Goal: Browse casually: Explore the website without a specific task or goal

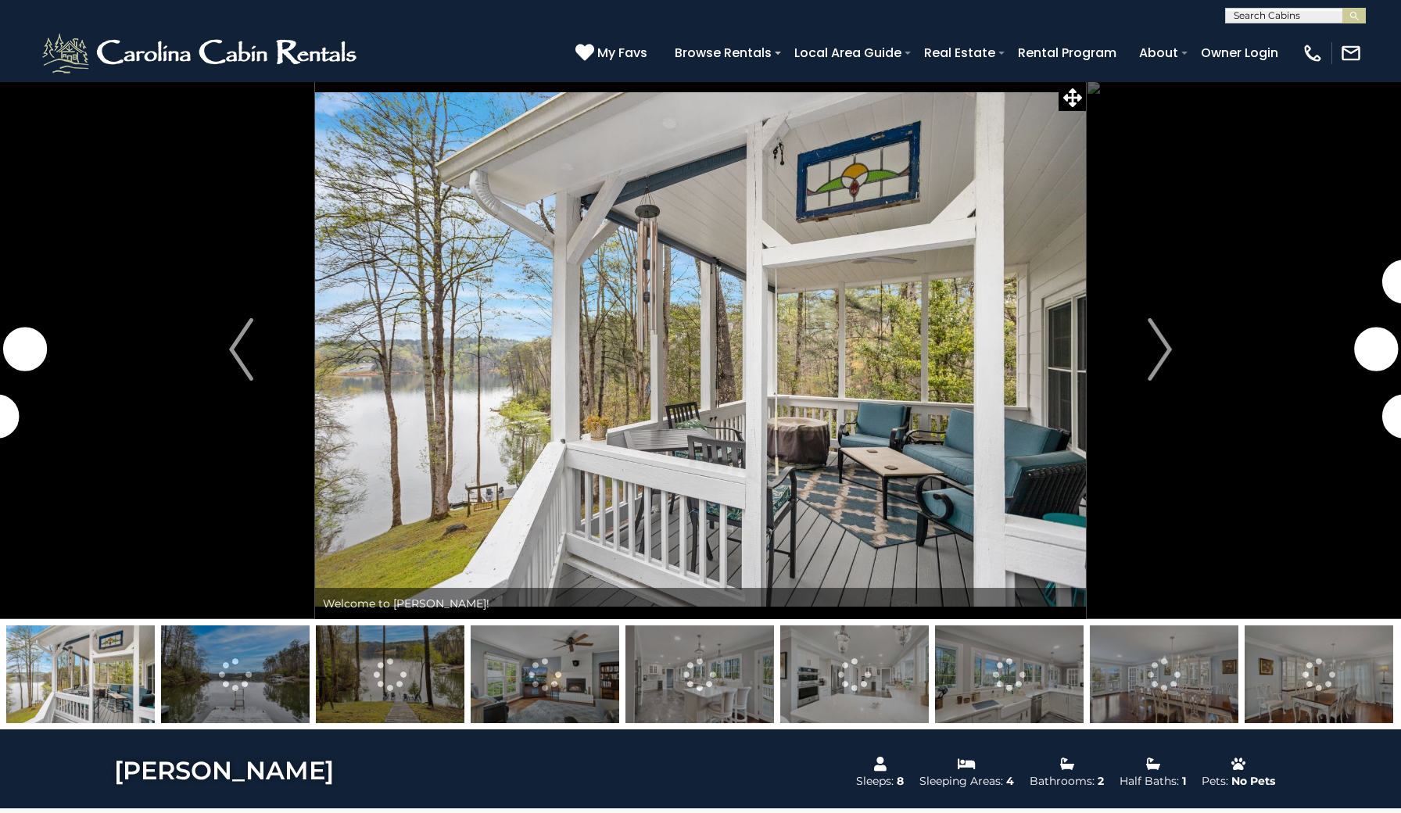
scroll to position [2, 0]
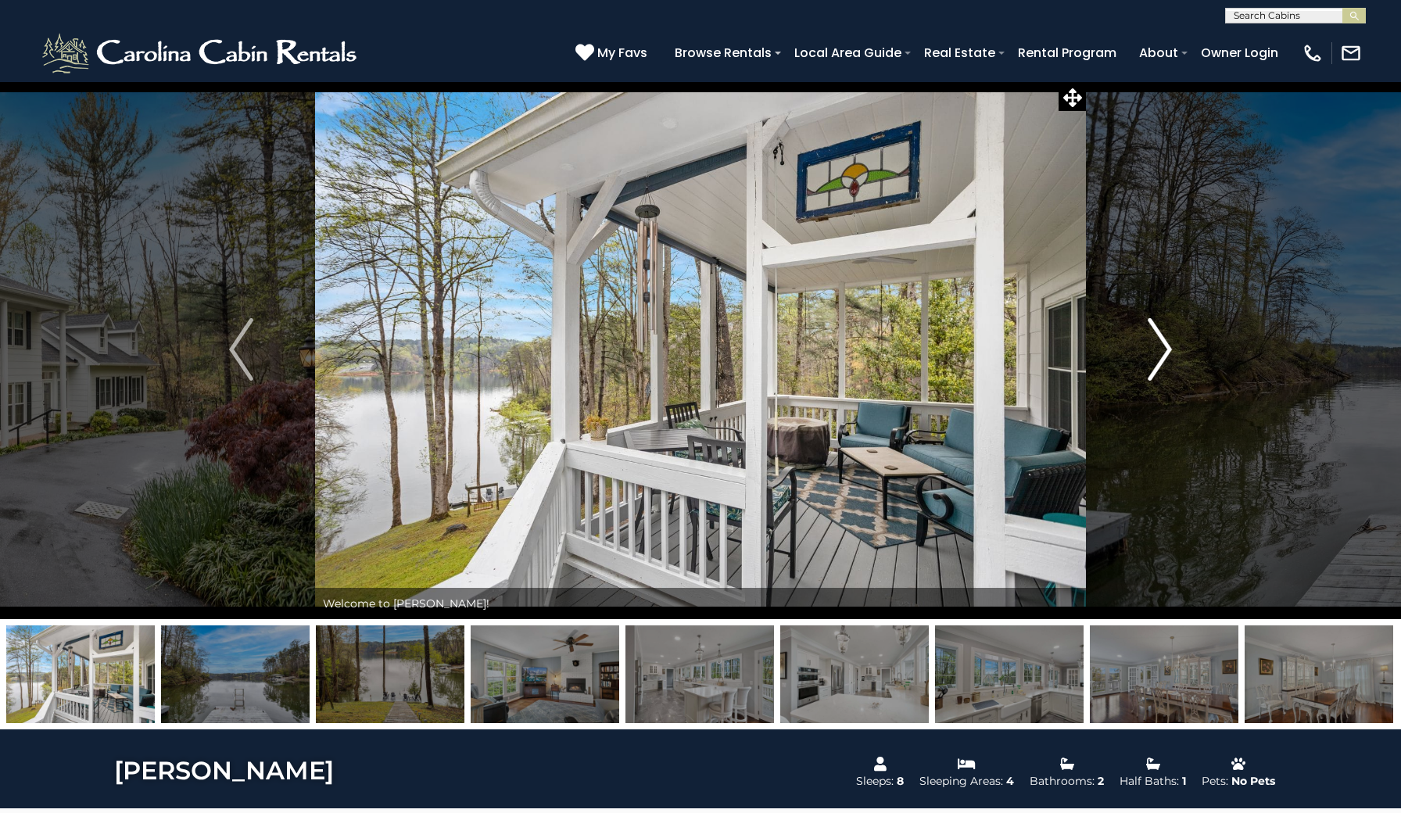
click at [1157, 363] on img "Next" at bounding box center [1158, 349] width 23 height 63
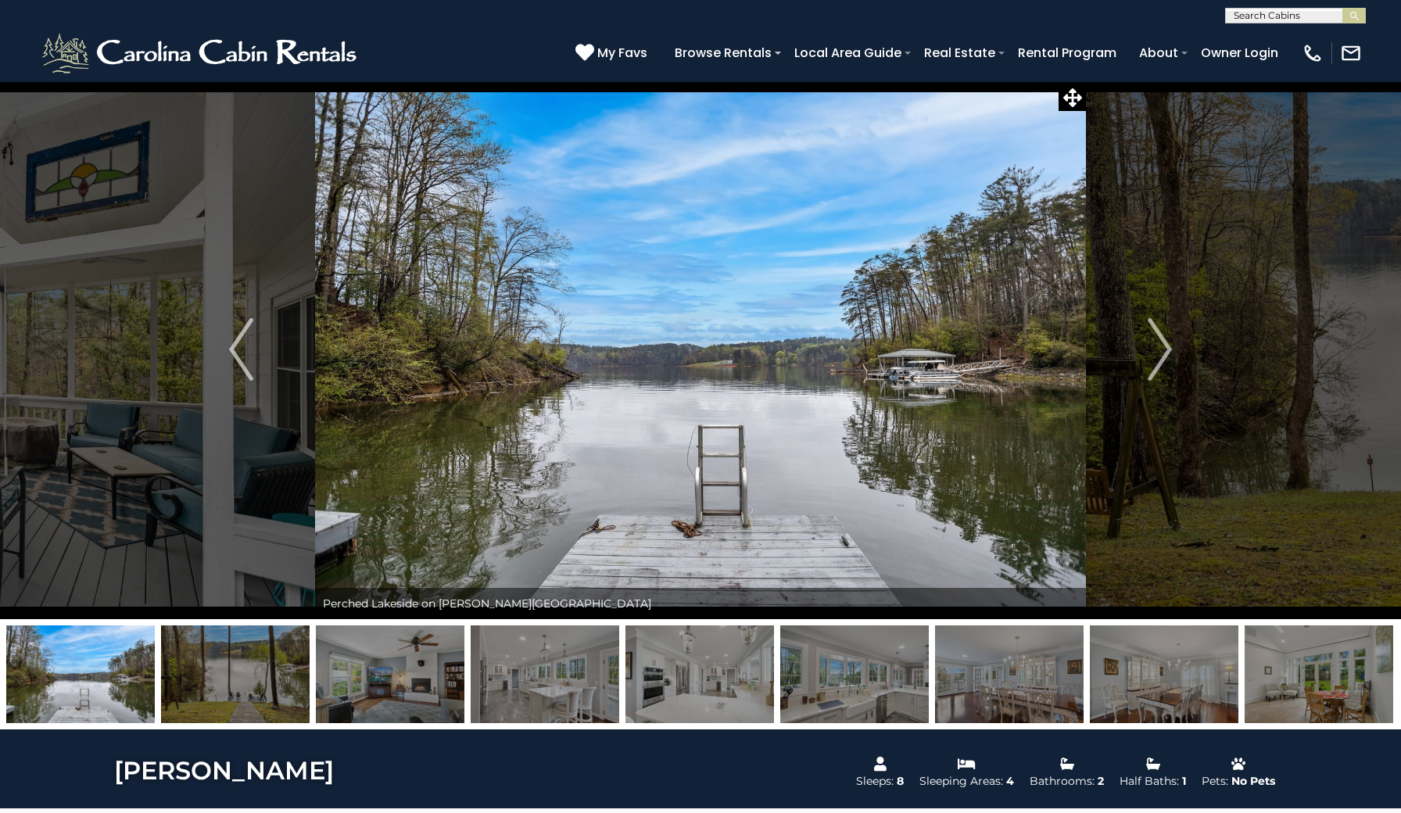
scroll to position [5, 0]
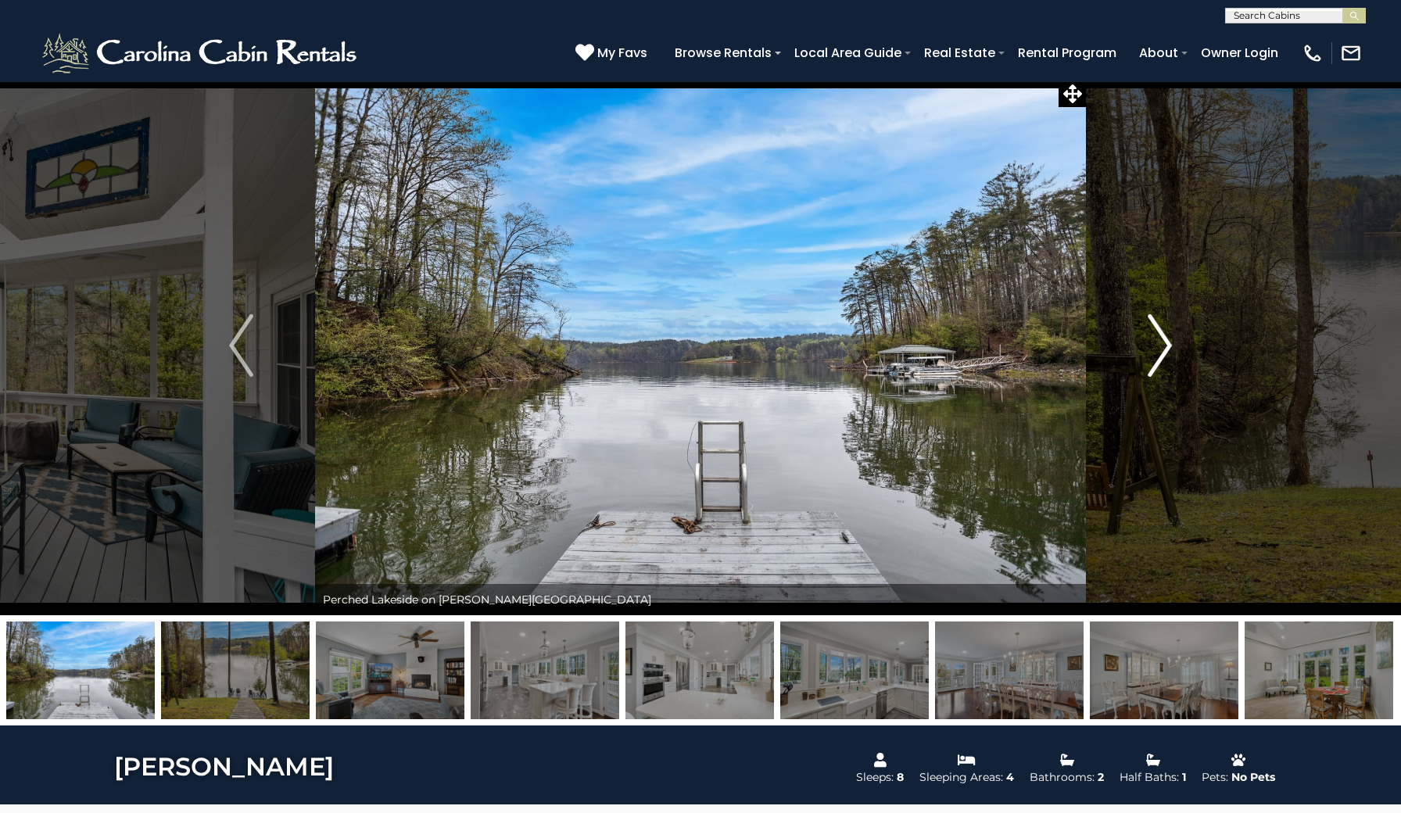
click at [1150, 335] on img "Next" at bounding box center [1158, 345] width 23 height 63
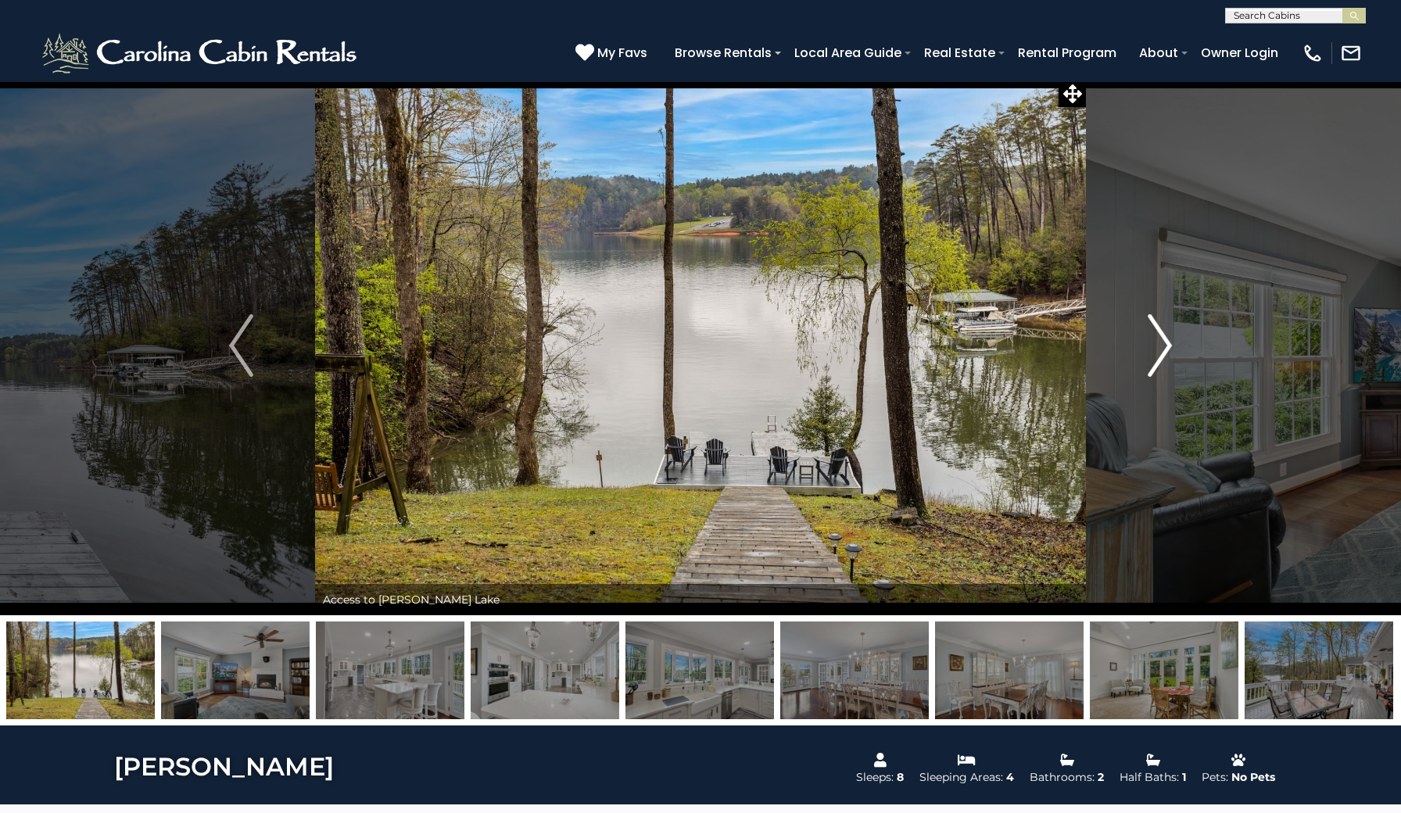
click at [1150, 335] on img "Next" at bounding box center [1158, 345] width 23 height 63
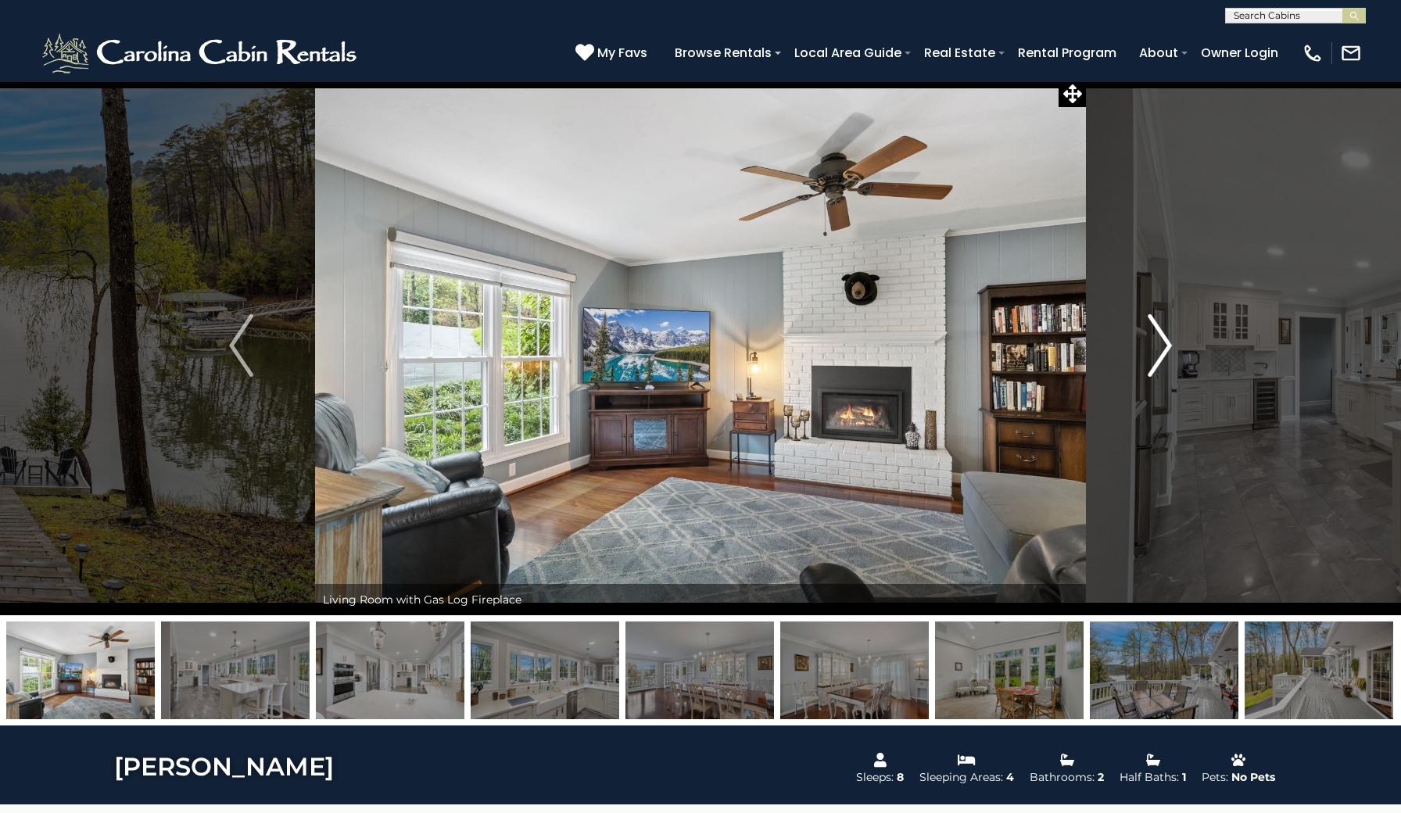
click at [1151, 336] on img "Next" at bounding box center [1158, 345] width 23 height 63
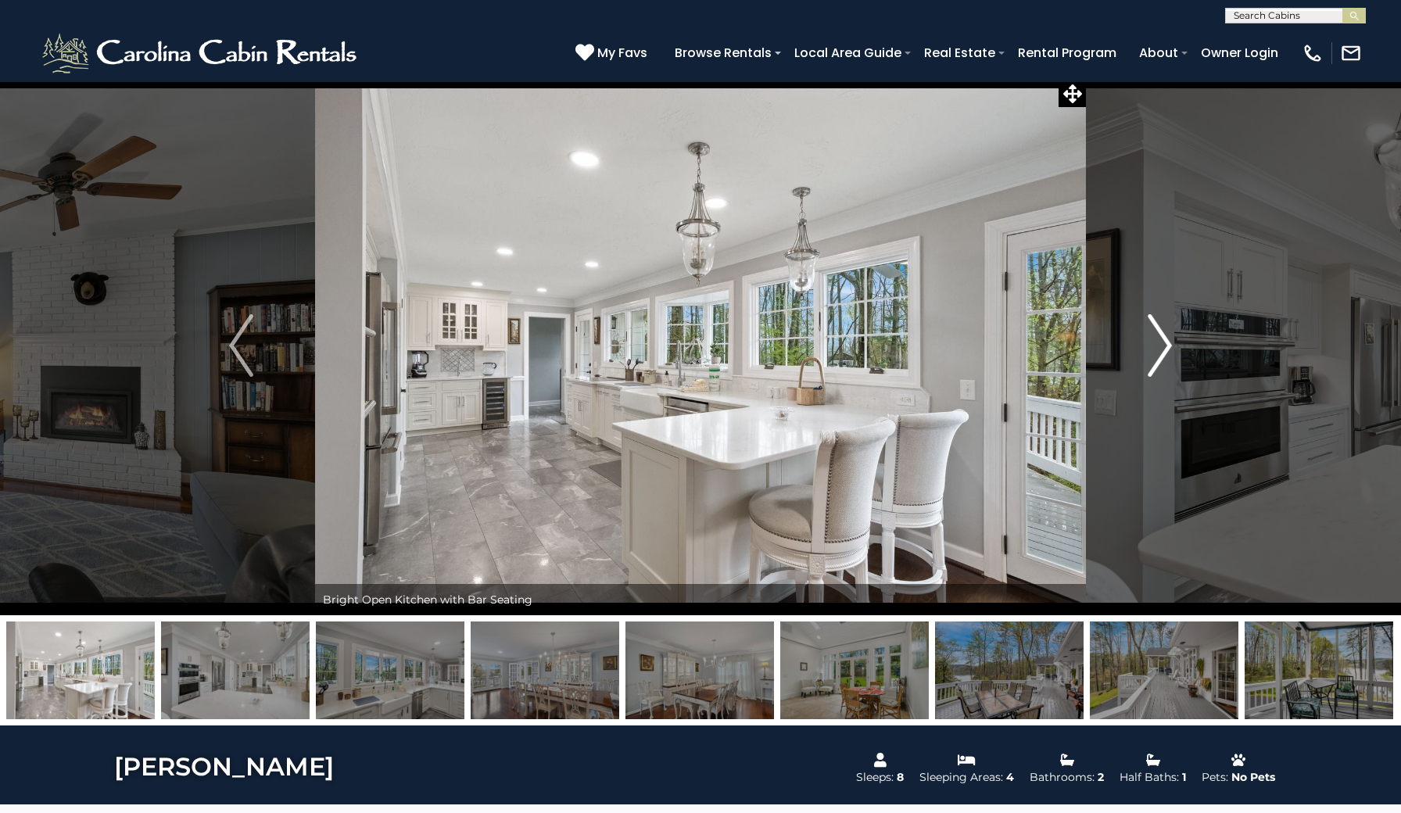
click at [1151, 336] on img "Next" at bounding box center [1158, 345] width 23 height 63
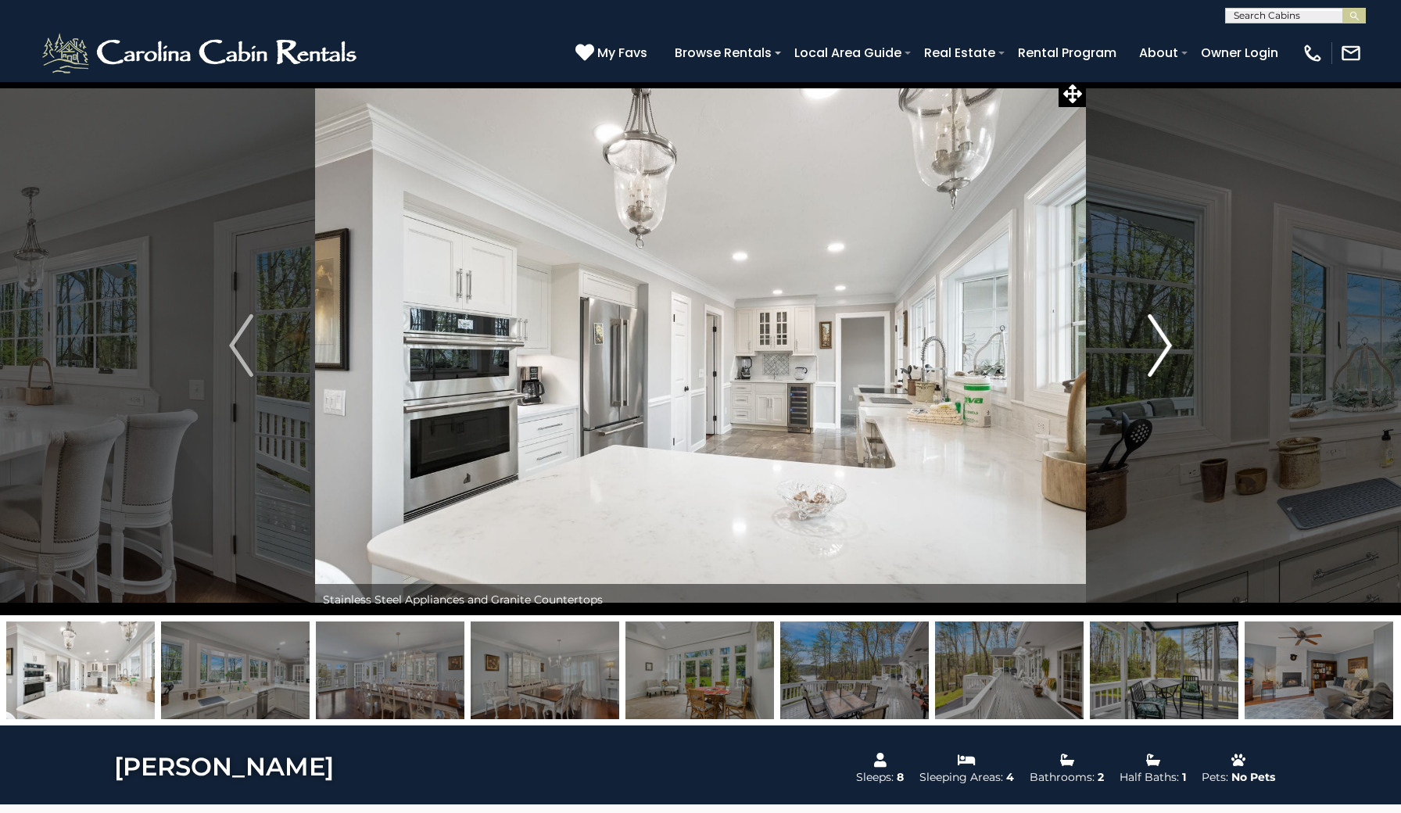
click at [1151, 336] on img "Next" at bounding box center [1158, 345] width 23 height 63
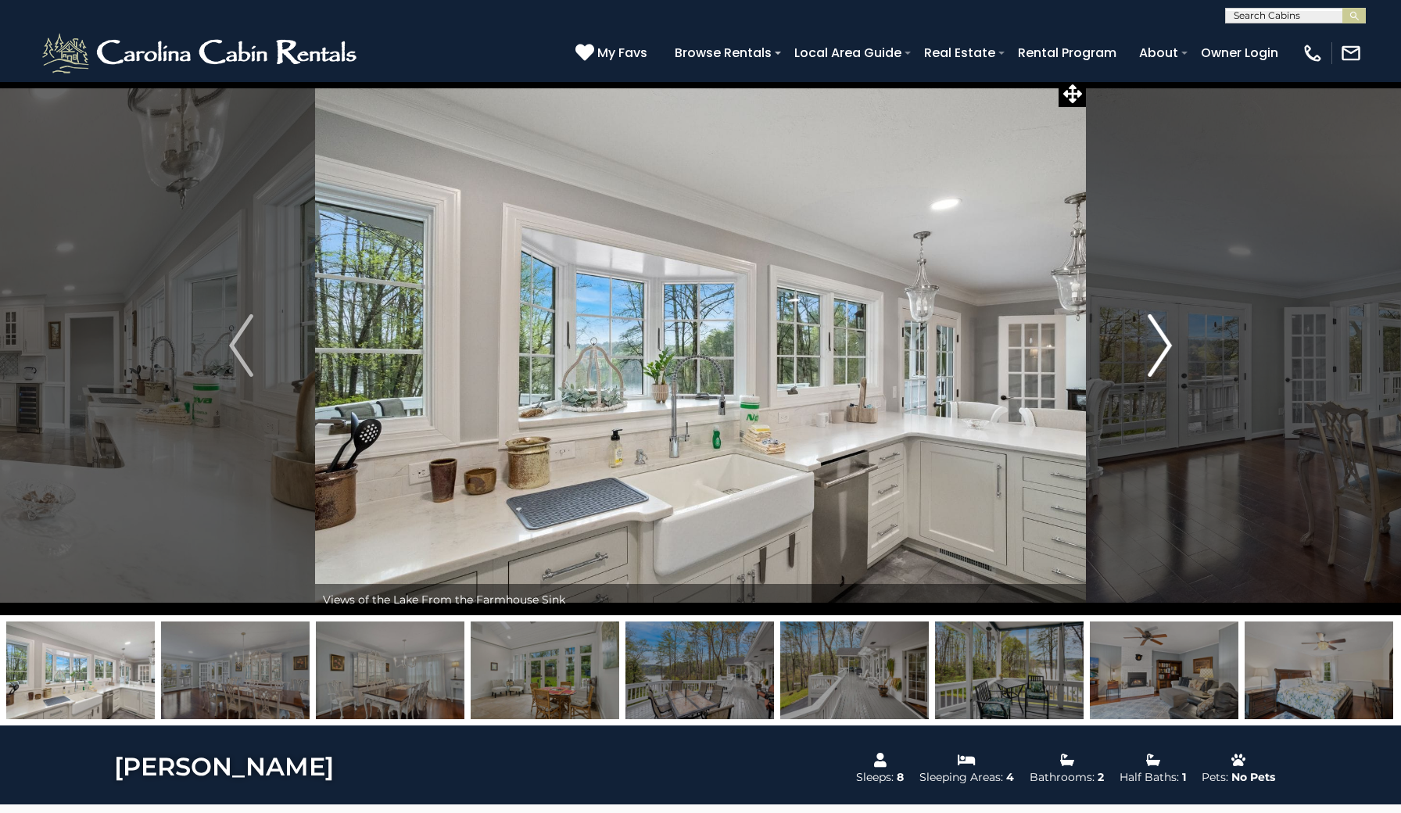
click at [1151, 336] on img "Next" at bounding box center [1158, 345] width 23 height 63
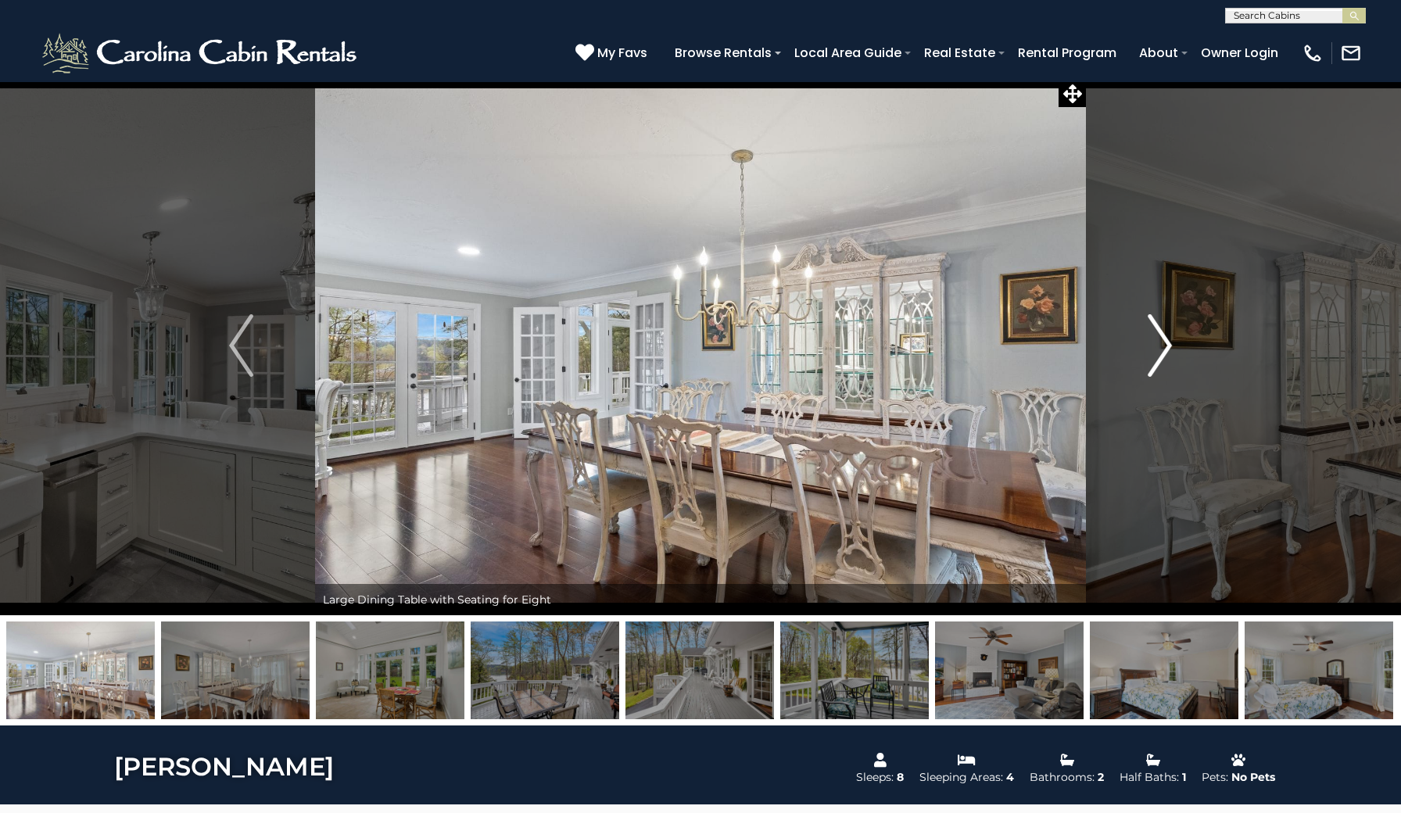
click at [1151, 336] on img "Next" at bounding box center [1158, 345] width 23 height 63
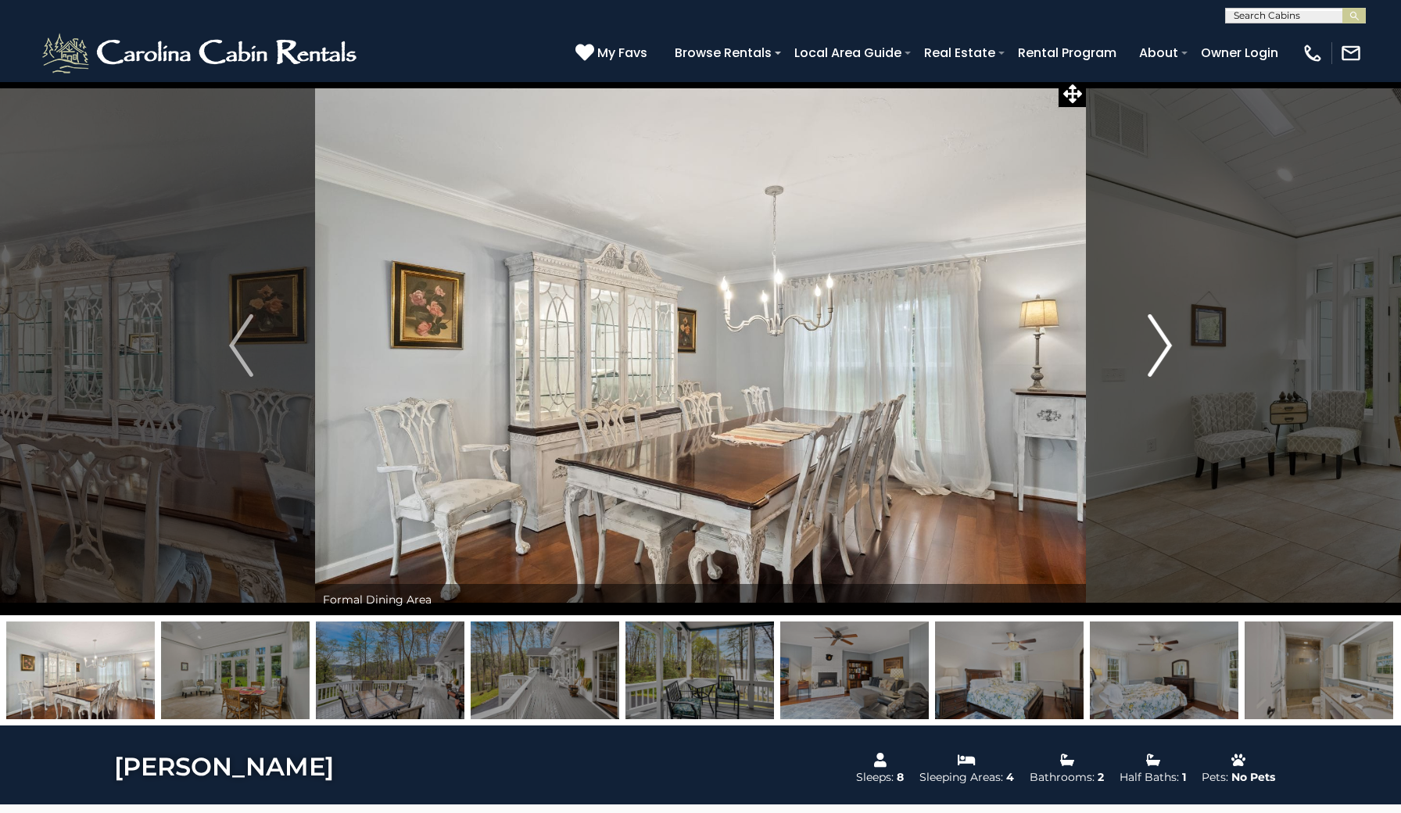
click at [1151, 336] on img "Next" at bounding box center [1158, 345] width 23 height 63
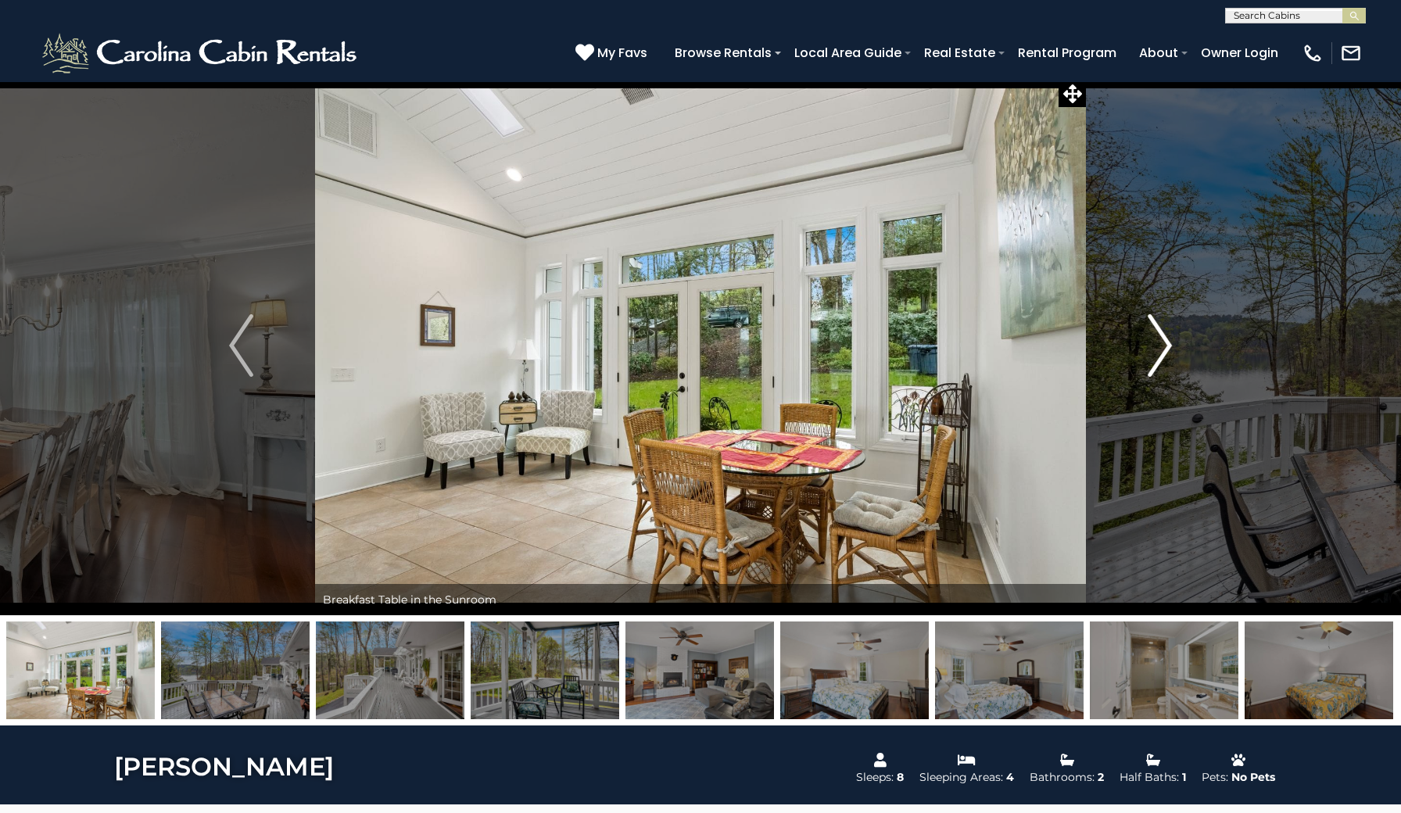
click at [1160, 336] on img "Next" at bounding box center [1158, 345] width 23 height 63
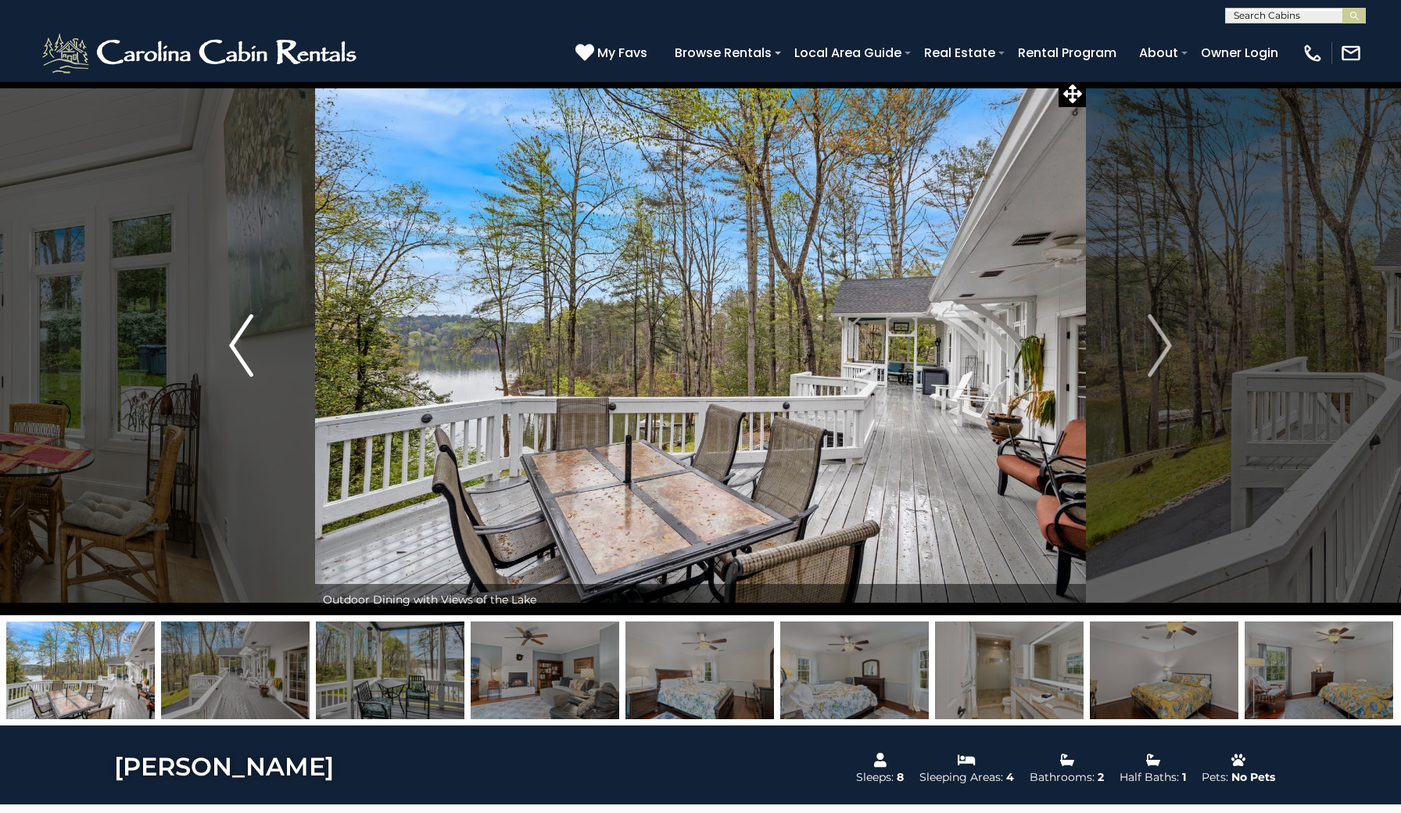
click at [238, 340] on img "Previous" at bounding box center [240, 345] width 23 height 63
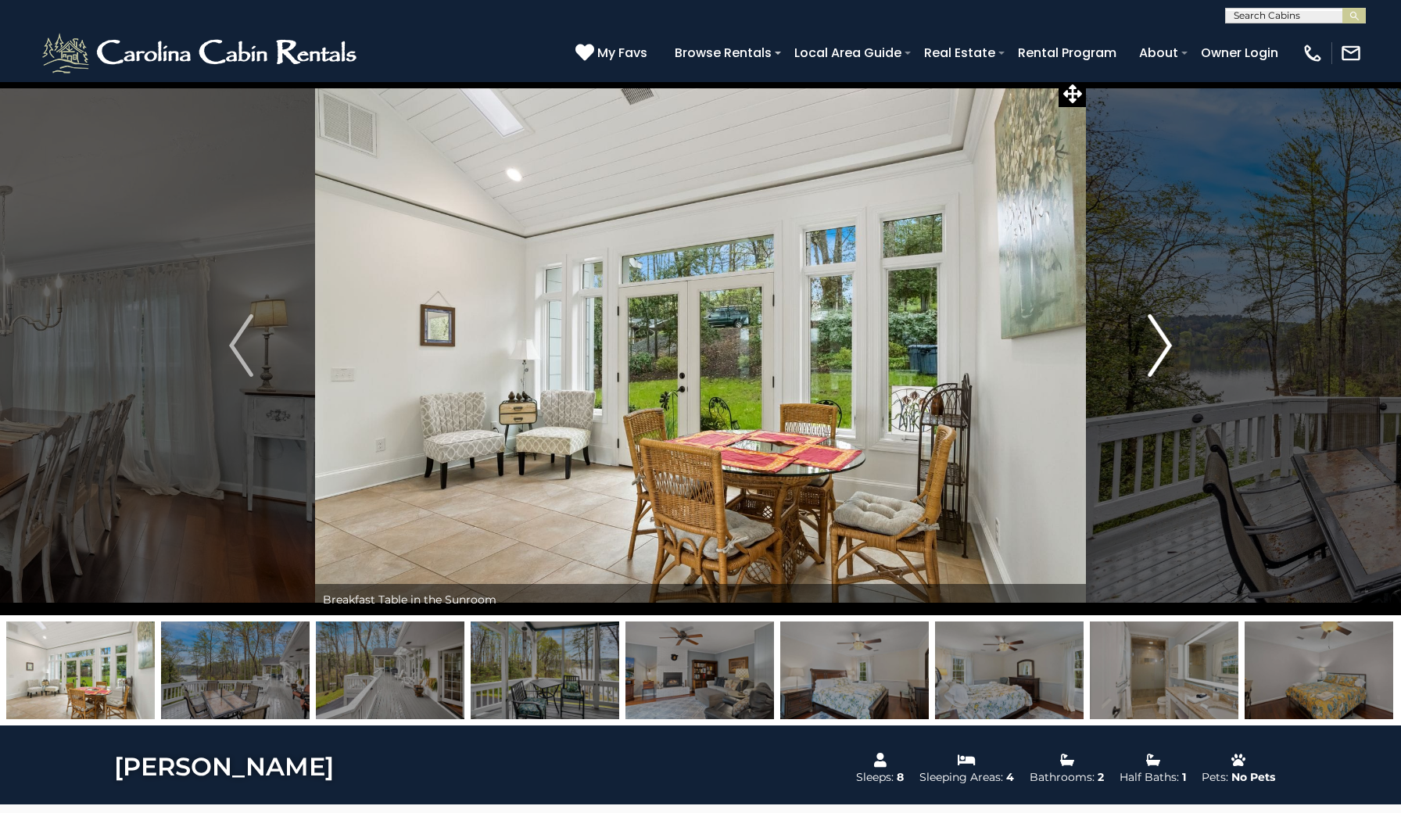
click at [1169, 355] on img "Next" at bounding box center [1158, 345] width 23 height 63
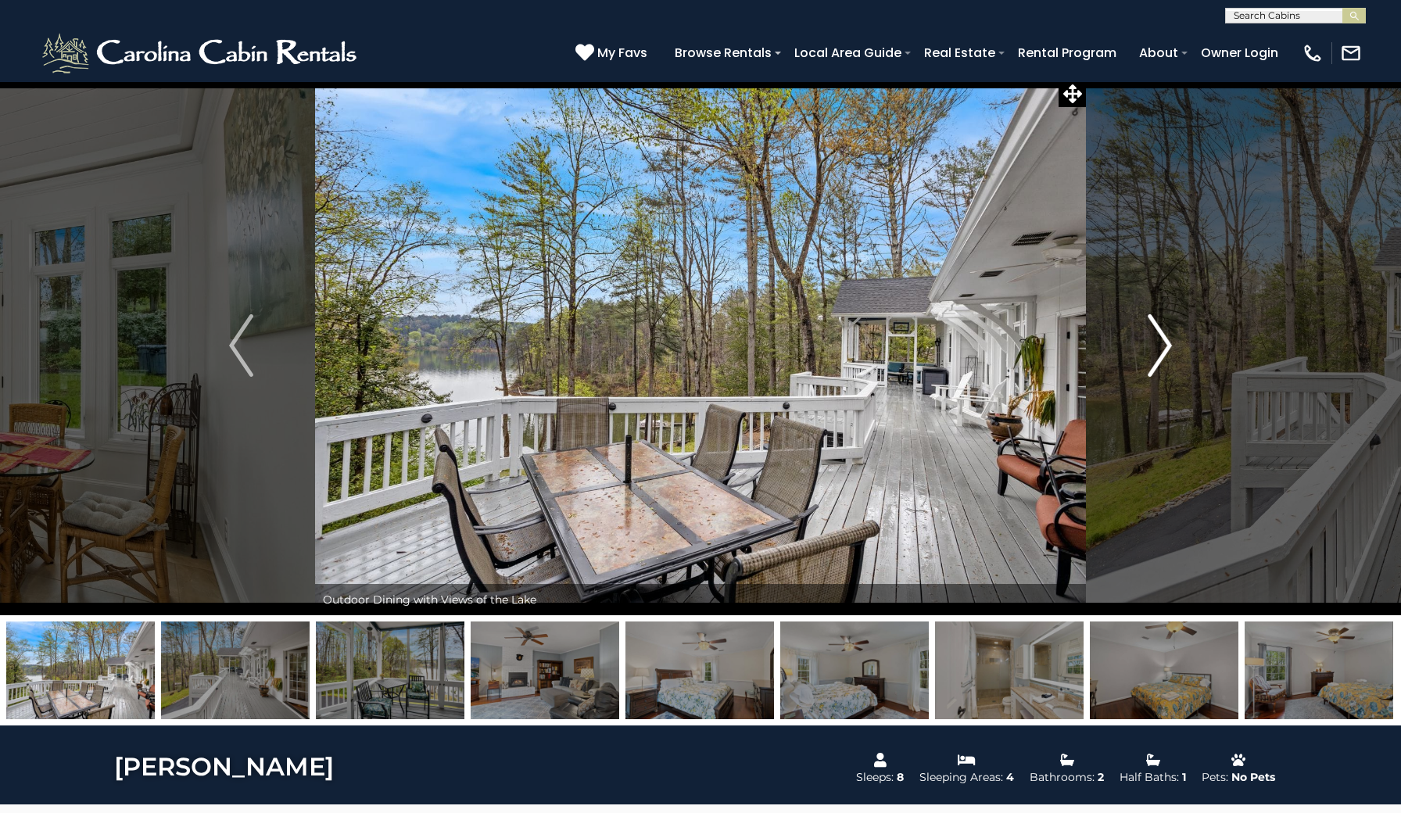
click at [1169, 355] on img "Next" at bounding box center [1158, 345] width 23 height 63
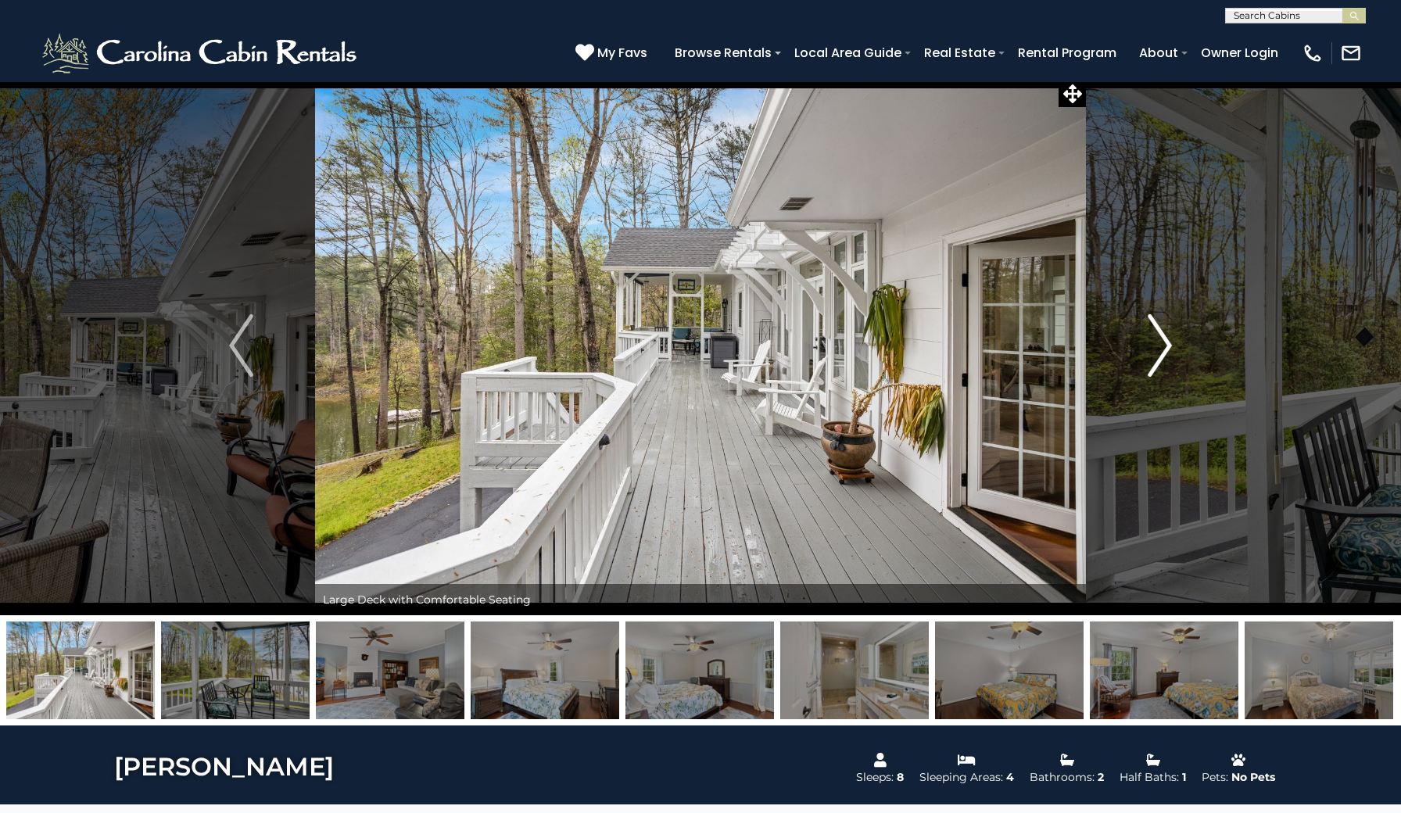
click at [1169, 355] on img "Next" at bounding box center [1158, 345] width 23 height 63
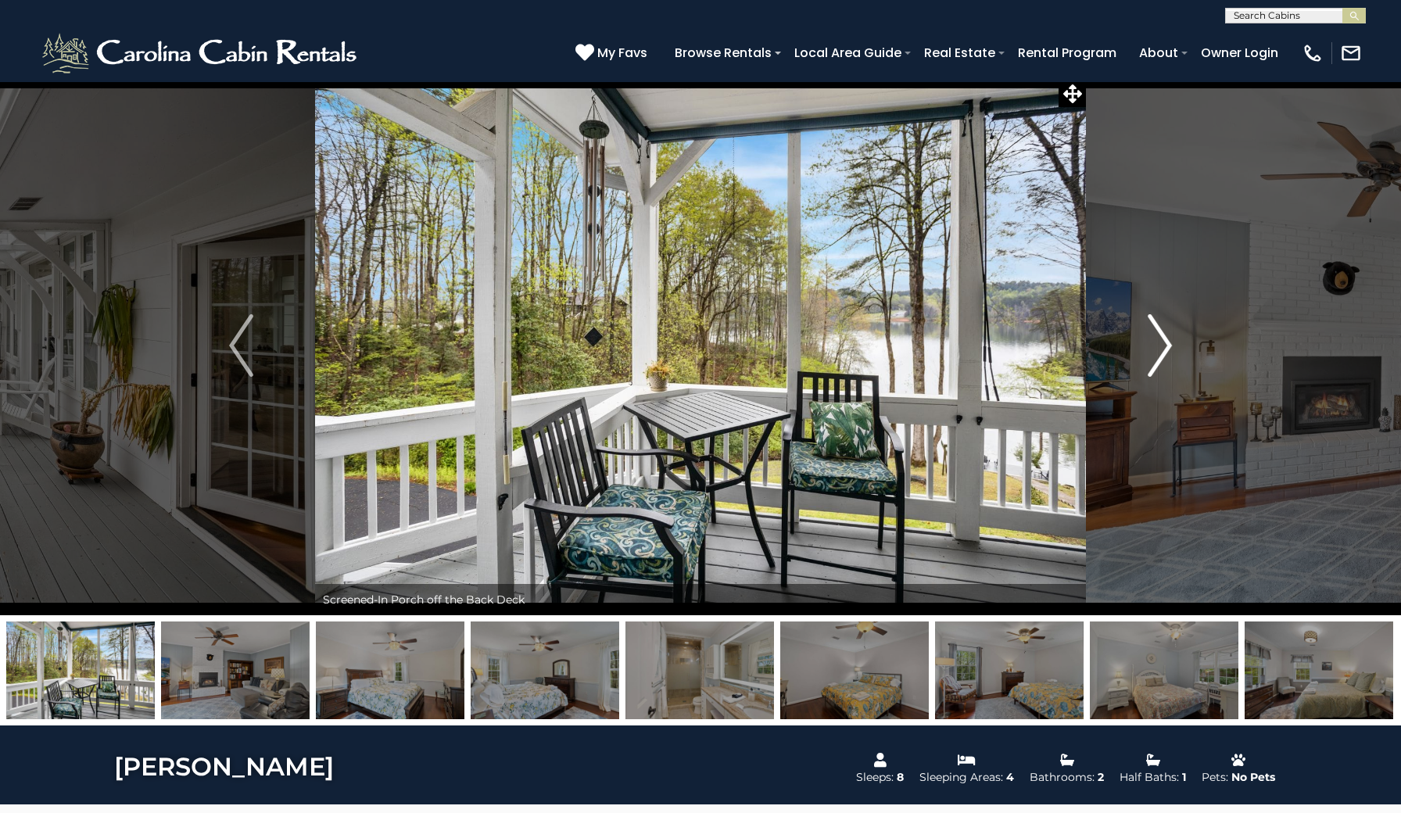
click at [1169, 356] on img "Next" at bounding box center [1158, 345] width 23 height 63
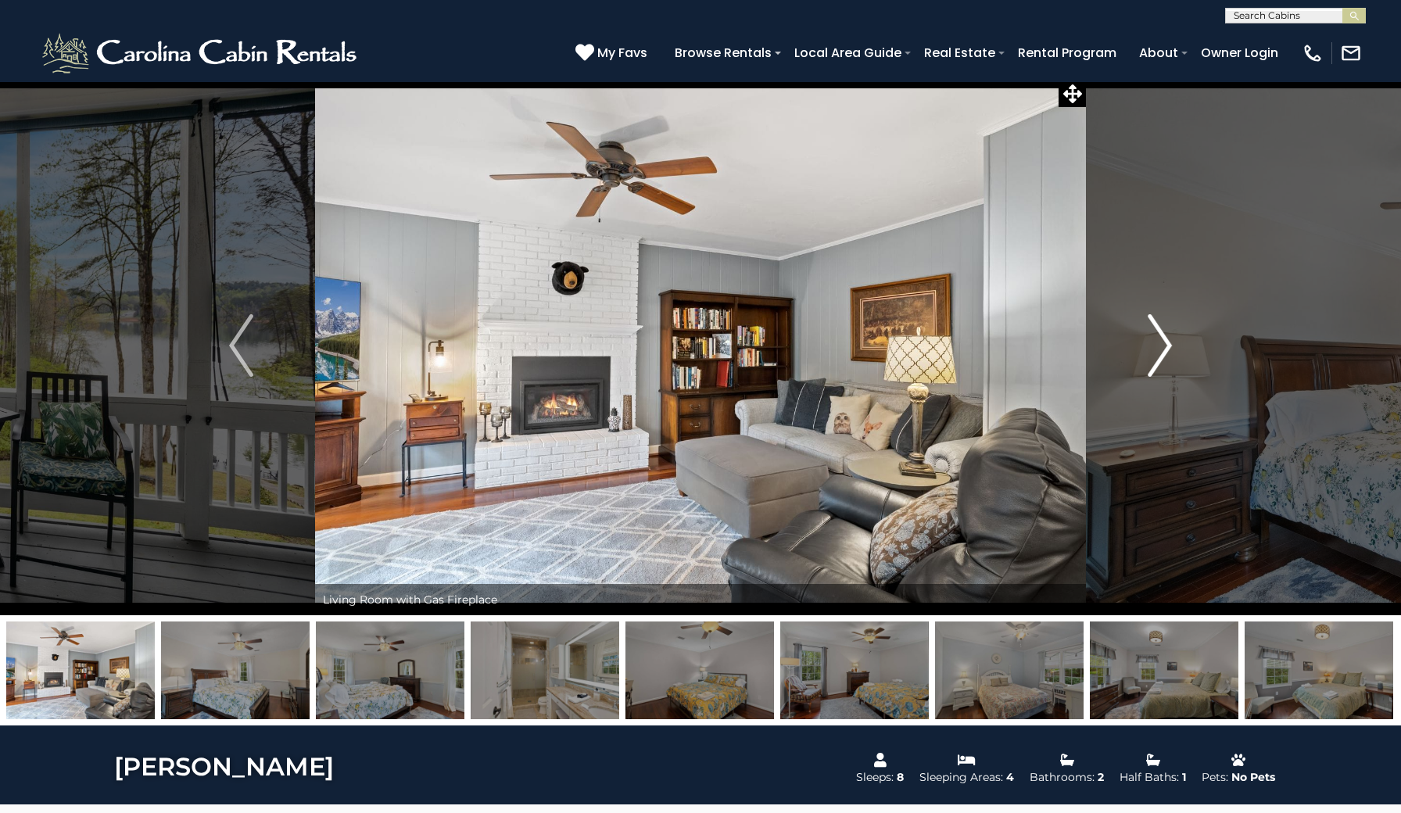
click at [1169, 356] on img "Next" at bounding box center [1158, 345] width 23 height 63
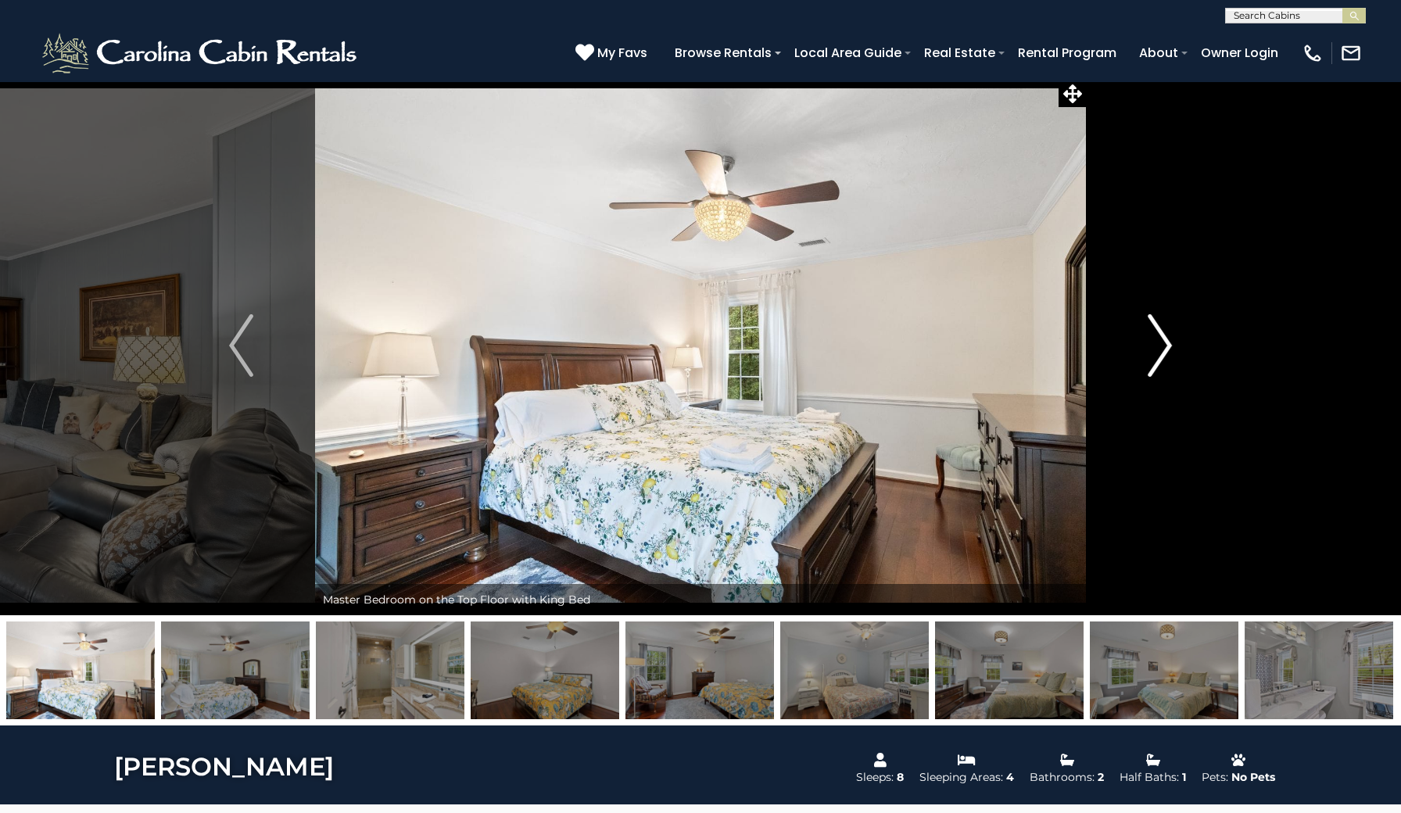
click at [1169, 356] on img "Next" at bounding box center [1158, 345] width 23 height 63
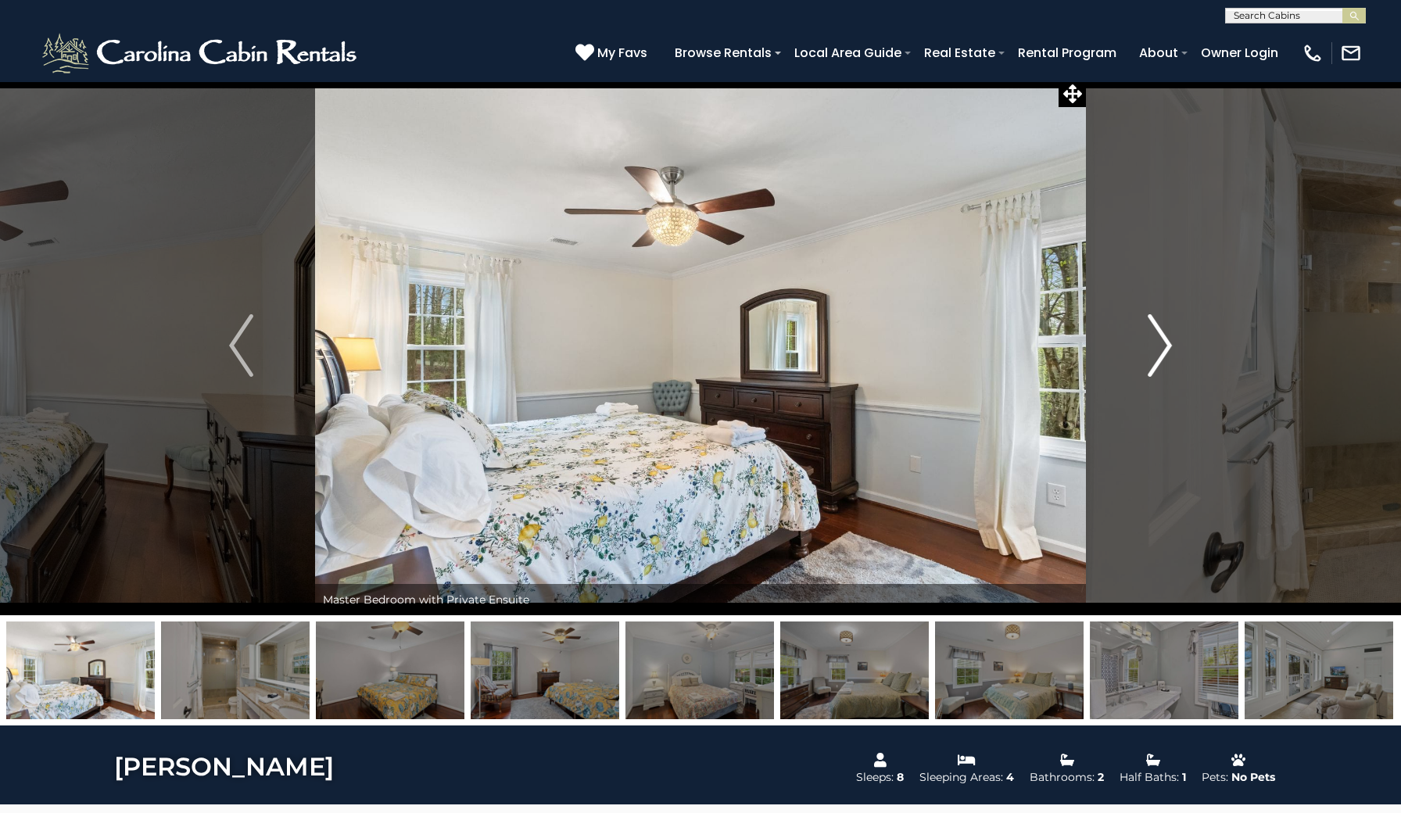
click at [1169, 356] on img "Next" at bounding box center [1158, 345] width 23 height 63
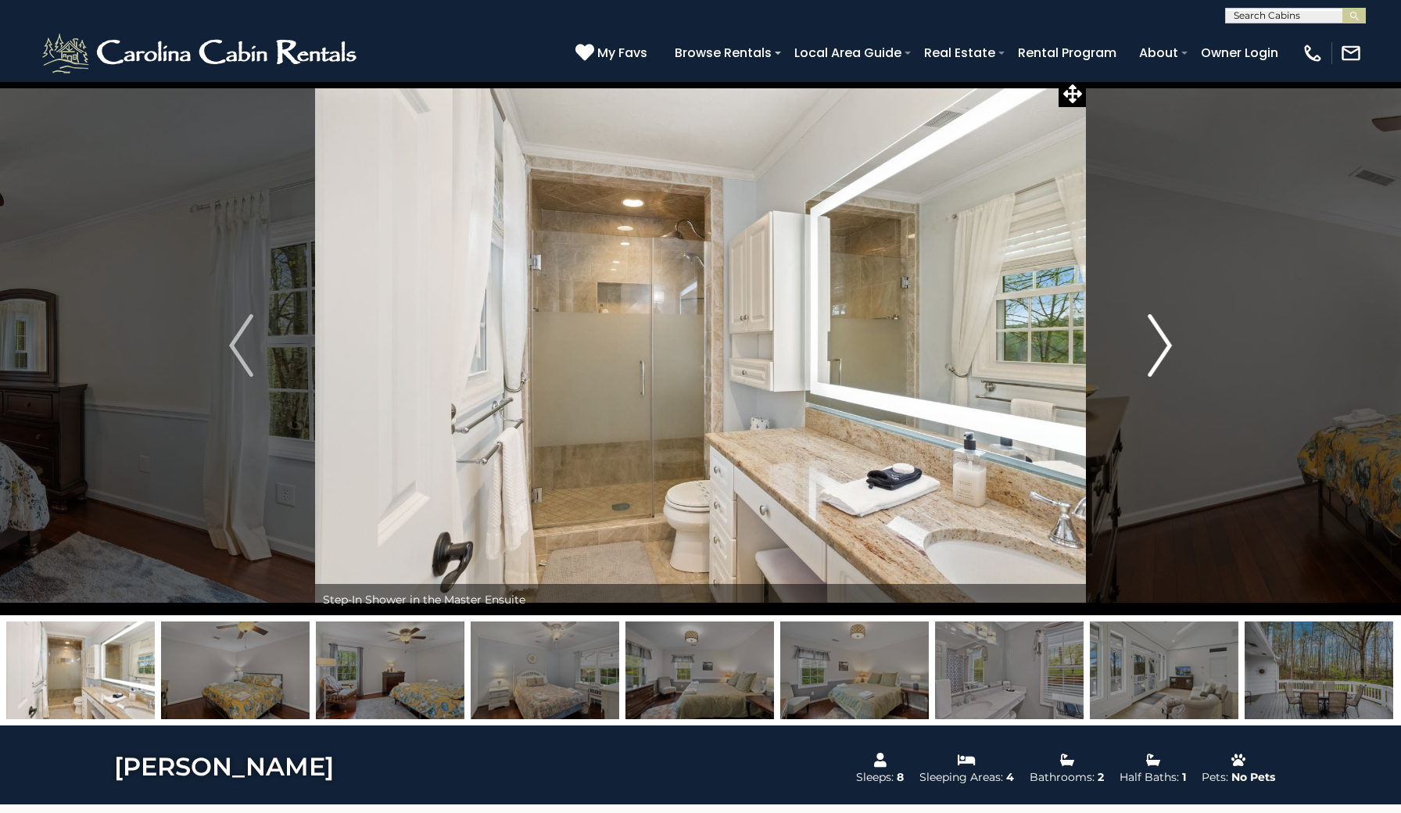
click at [1169, 356] on img "Next" at bounding box center [1158, 345] width 23 height 63
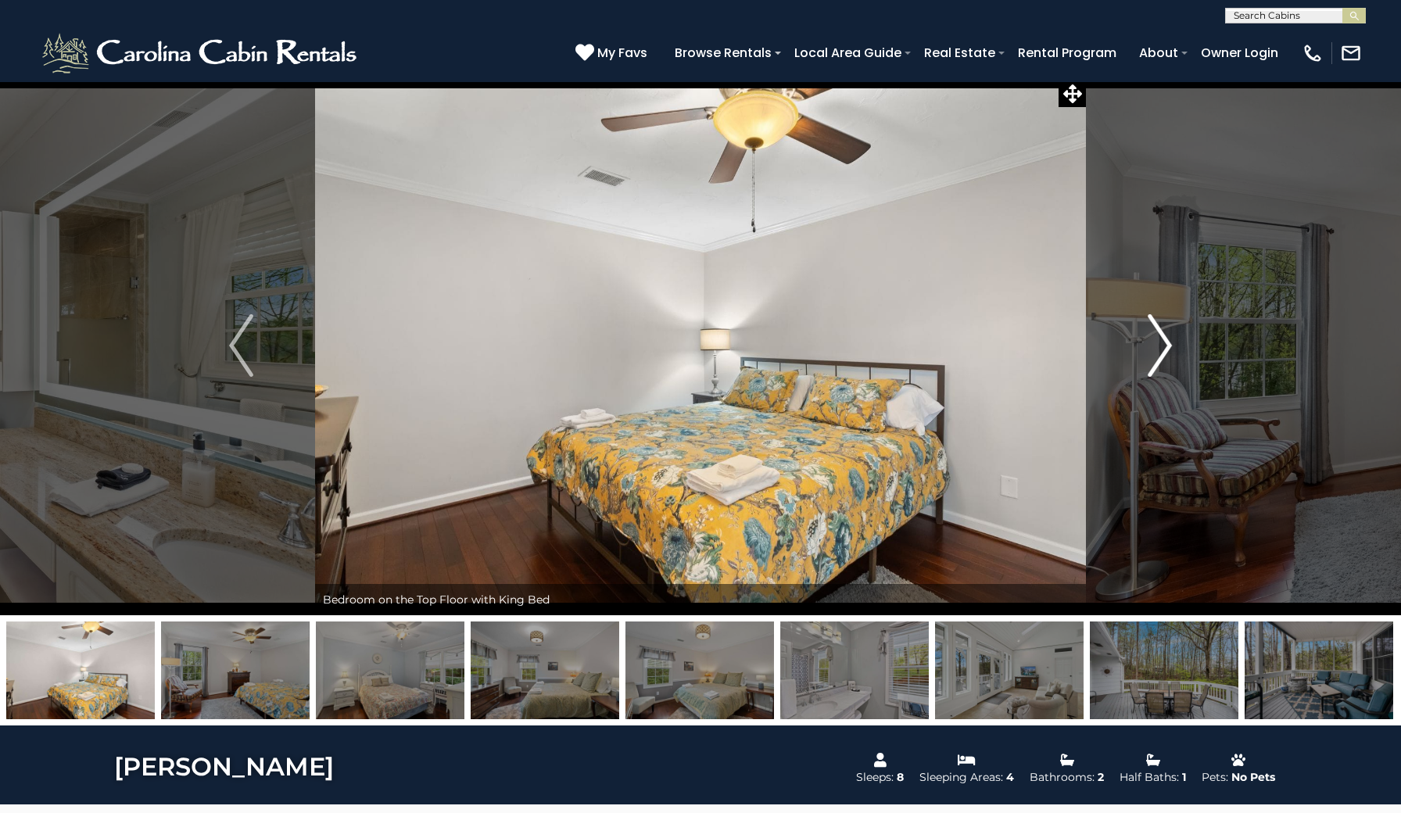
click at [1169, 356] on img "Next" at bounding box center [1158, 345] width 23 height 63
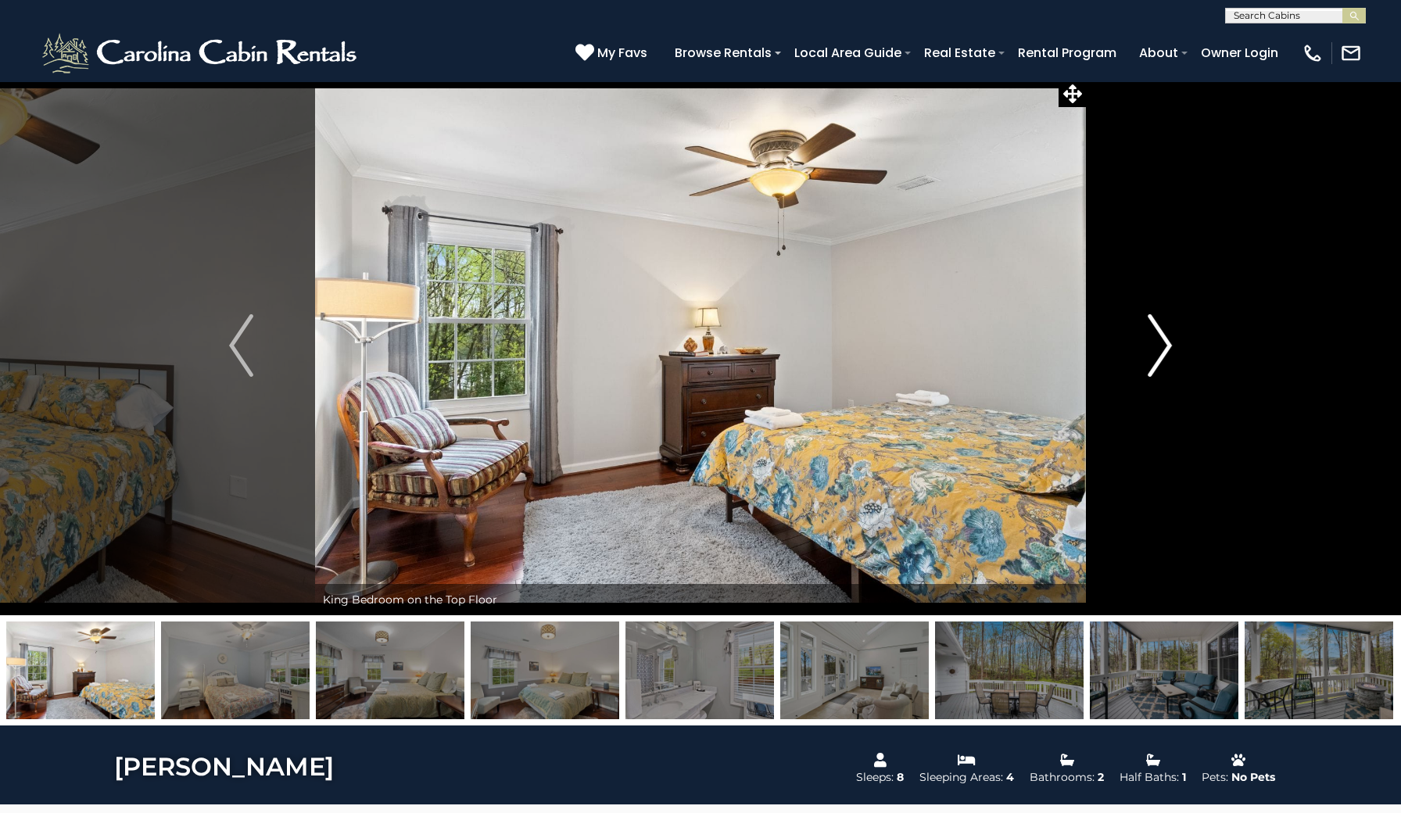
click at [1162, 352] on img "Next" at bounding box center [1158, 345] width 23 height 63
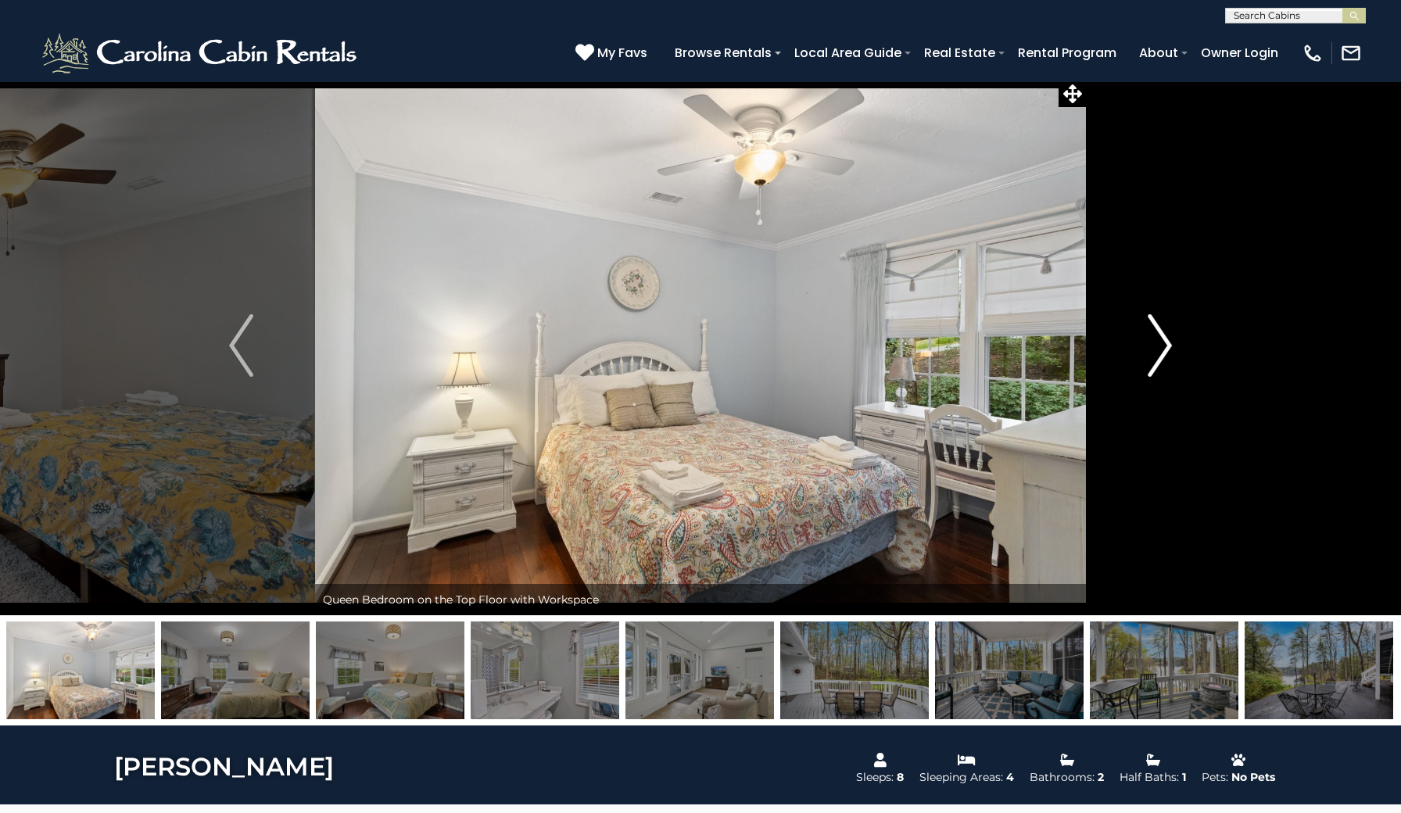
click at [1162, 352] on img "Next" at bounding box center [1158, 345] width 23 height 63
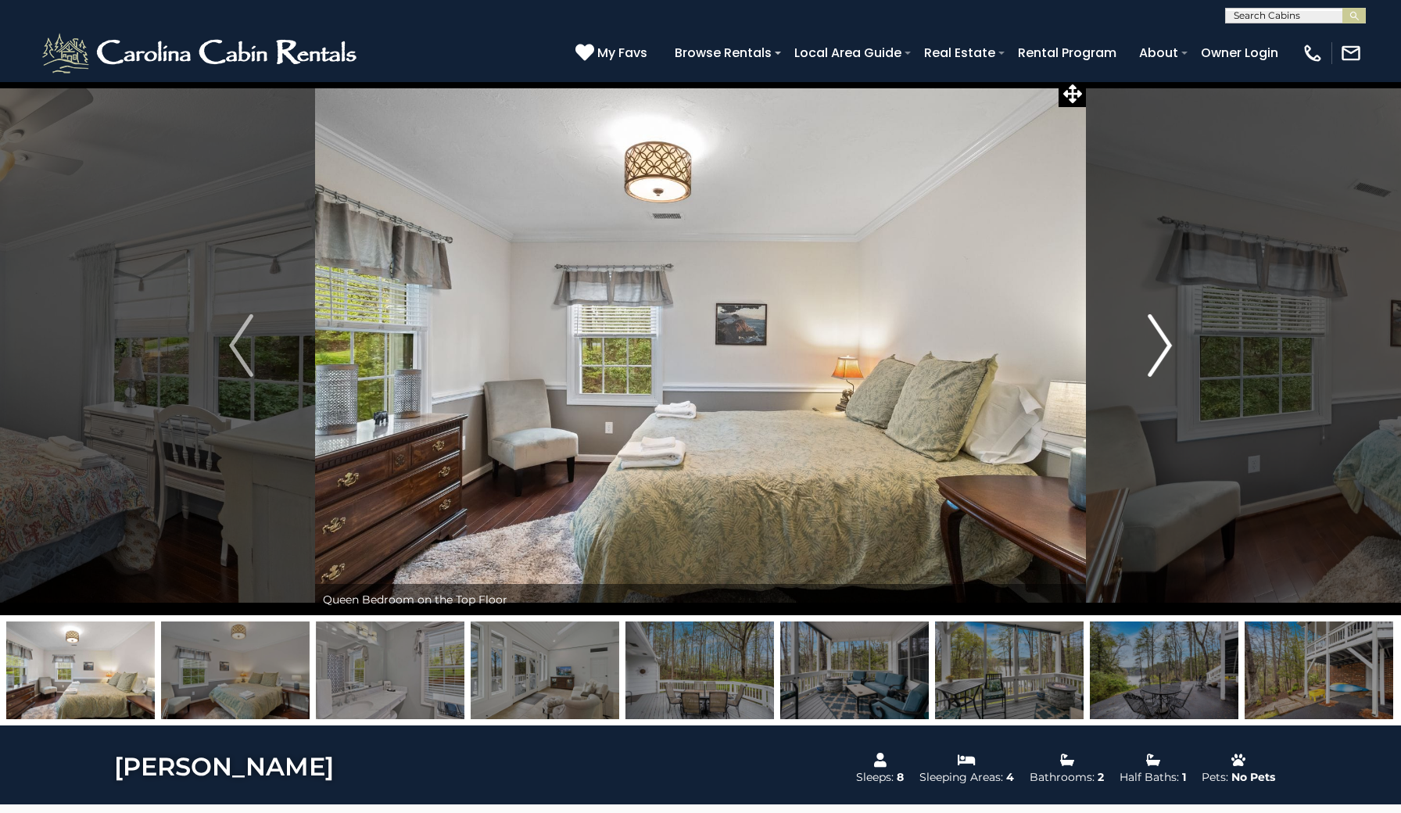
click at [1162, 352] on img "Next" at bounding box center [1158, 345] width 23 height 63
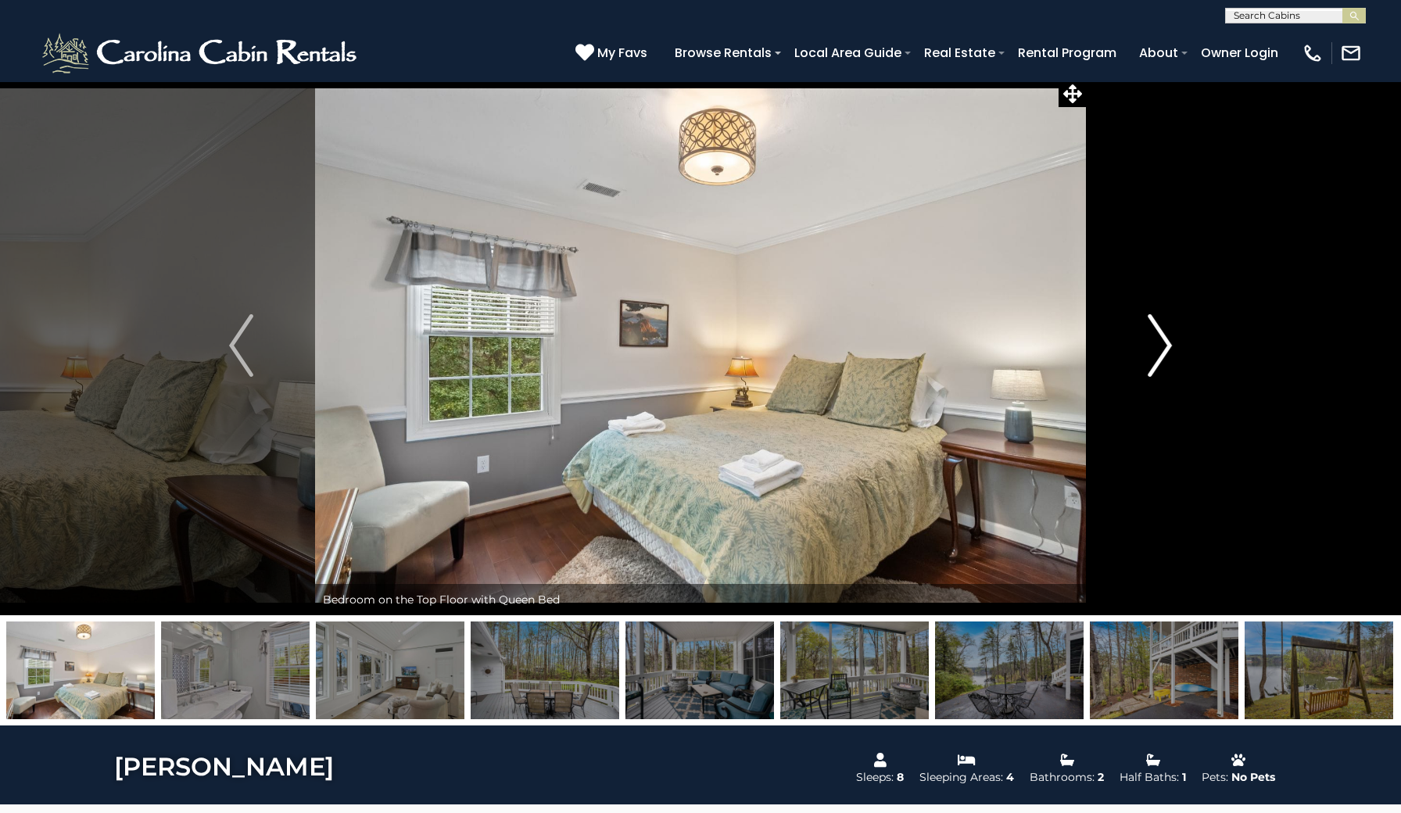
click at [1162, 352] on img "Next" at bounding box center [1158, 345] width 23 height 63
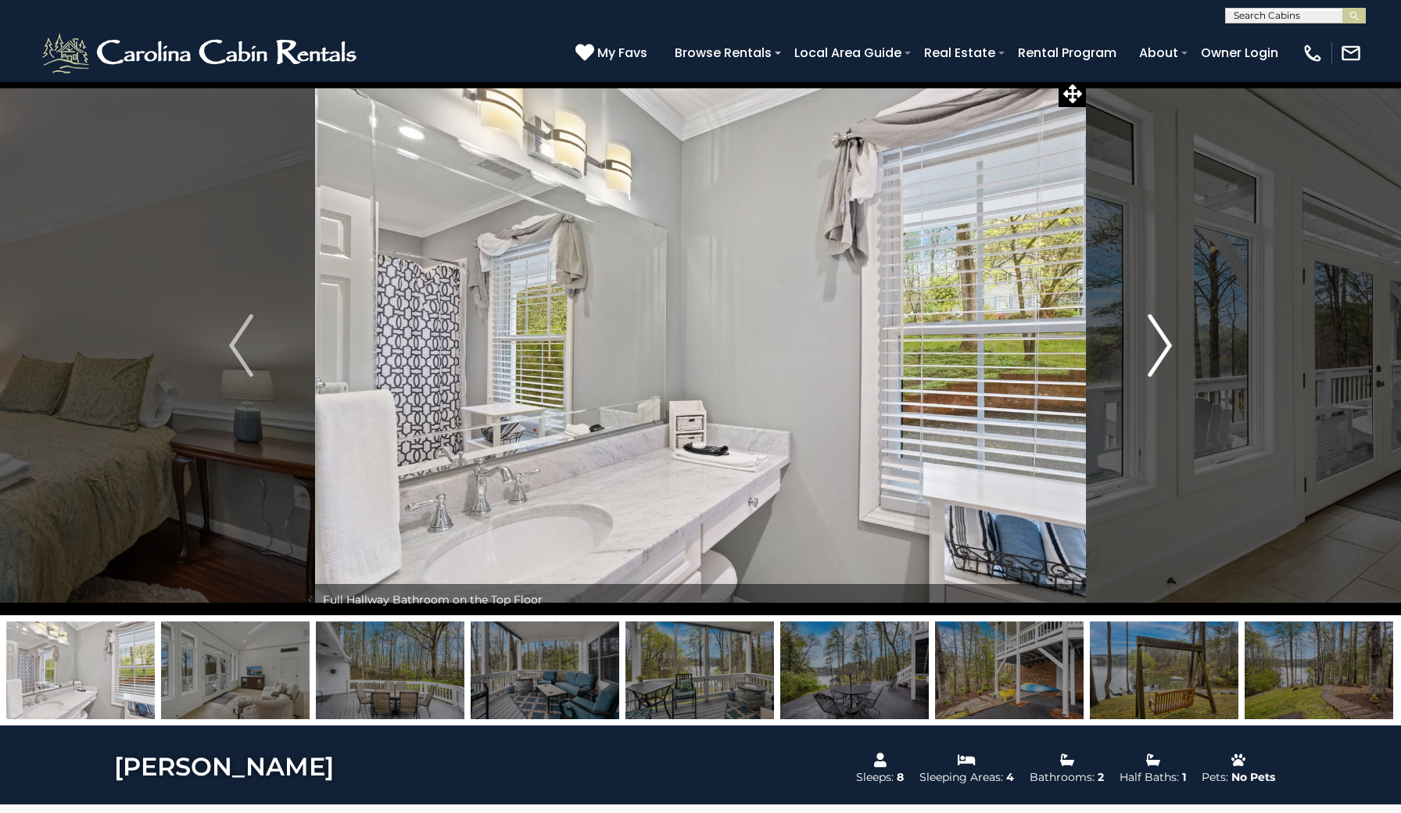
click at [1162, 352] on img "Next" at bounding box center [1158, 345] width 23 height 63
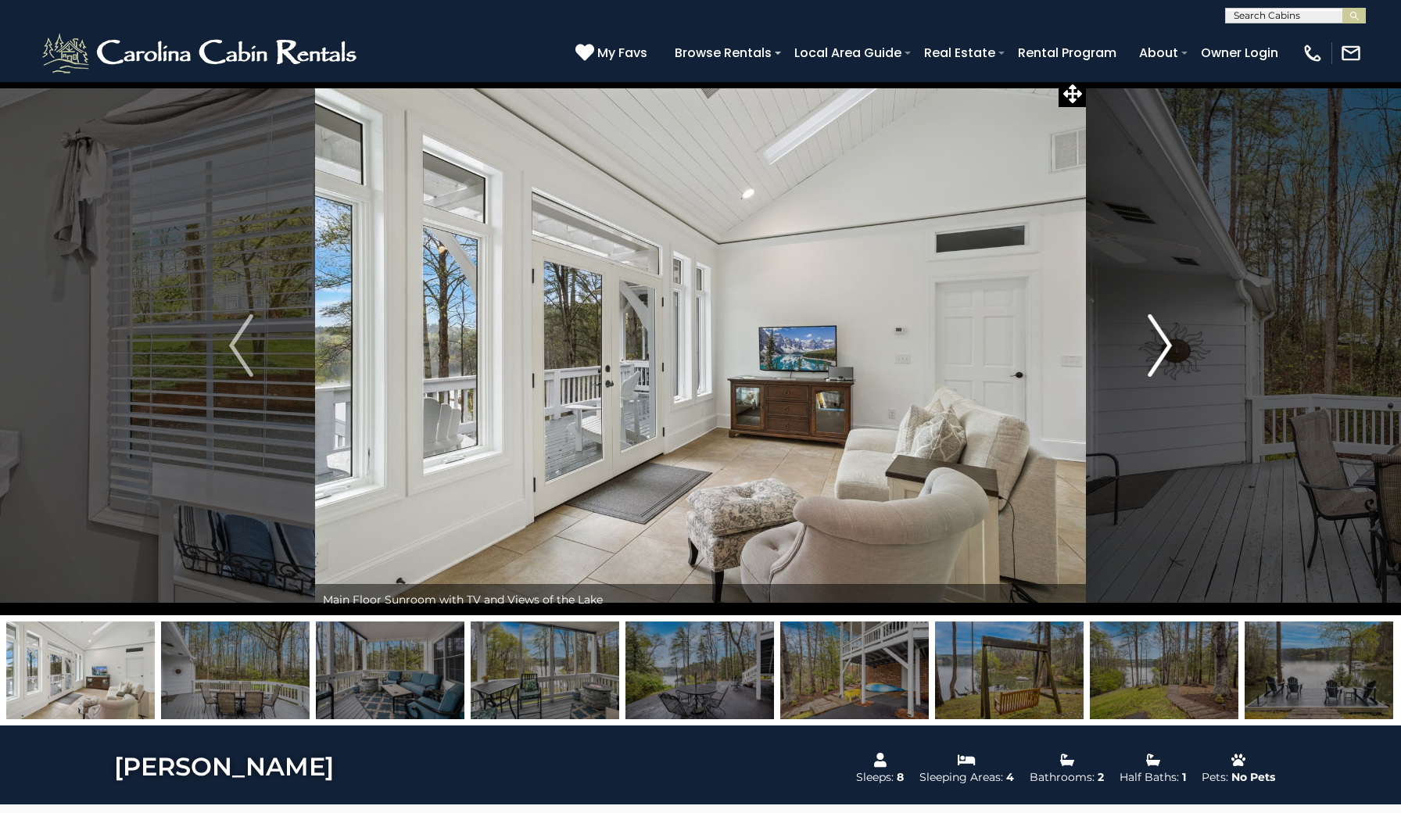
click at [1162, 352] on img "Next" at bounding box center [1158, 345] width 23 height 63
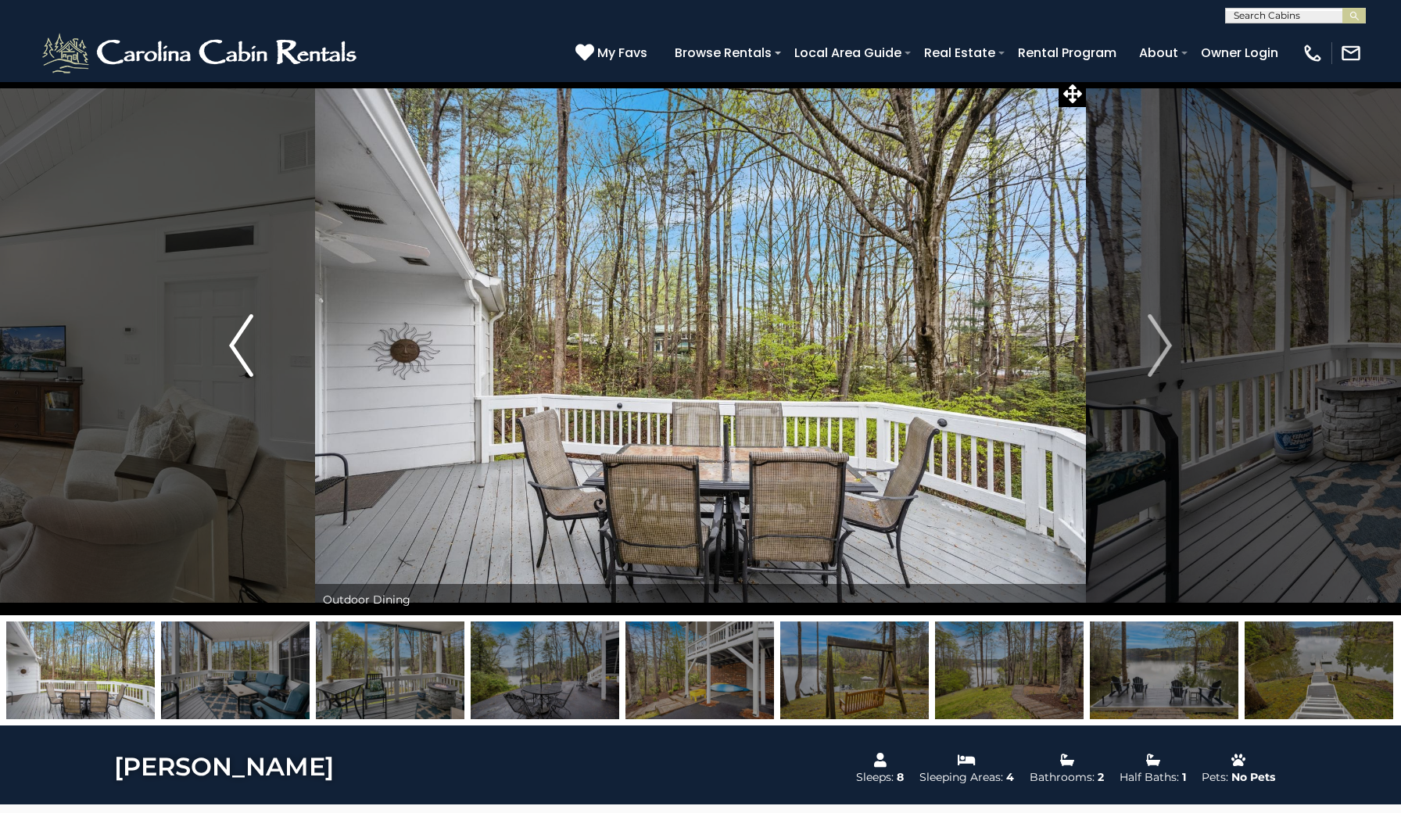
click at [243, 336] on img "Previous" at bounding box center [240, 345] width 23 height 63
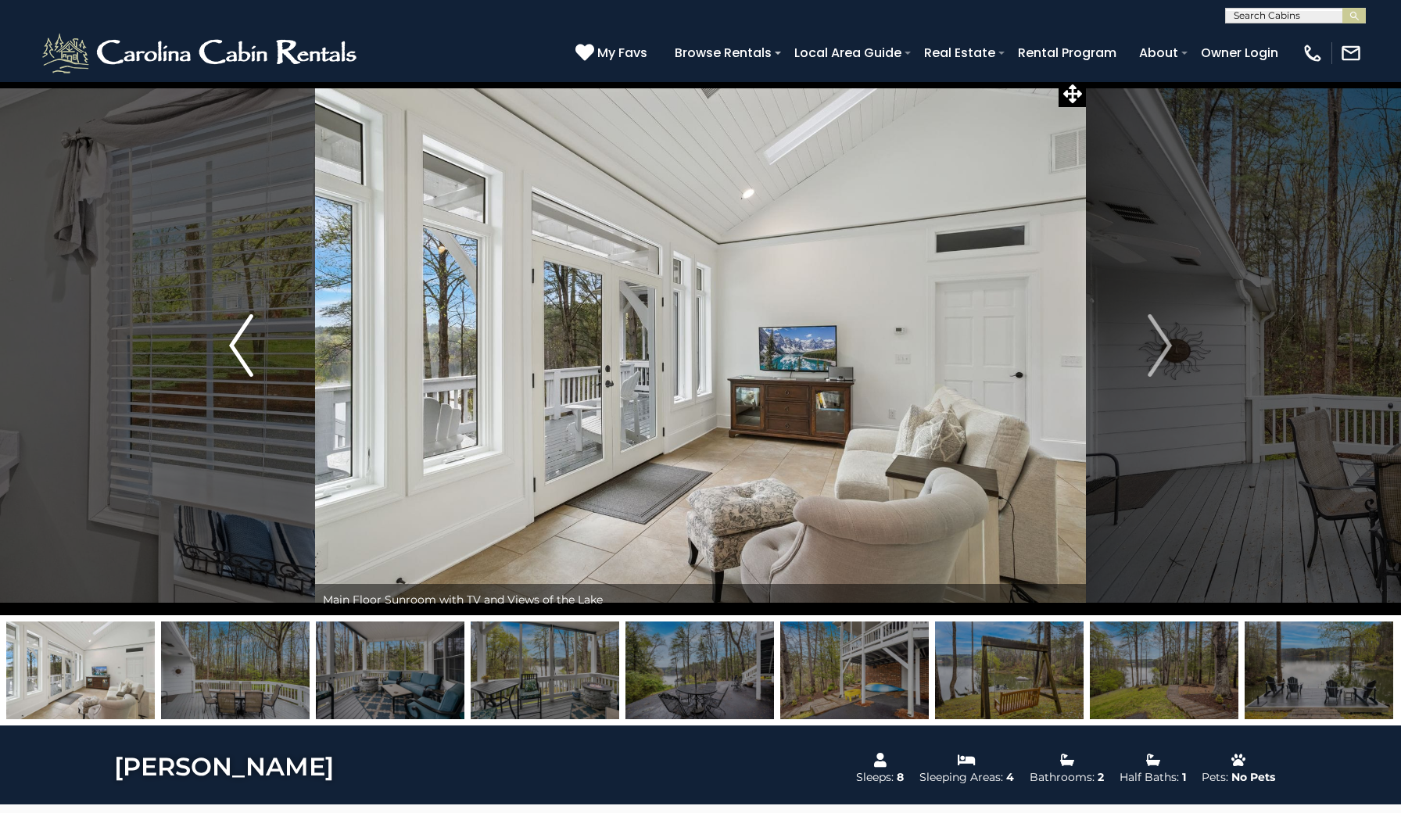
click at [243, 336] on img "Previous" at bounding box center [240, 345] width 23 height 63
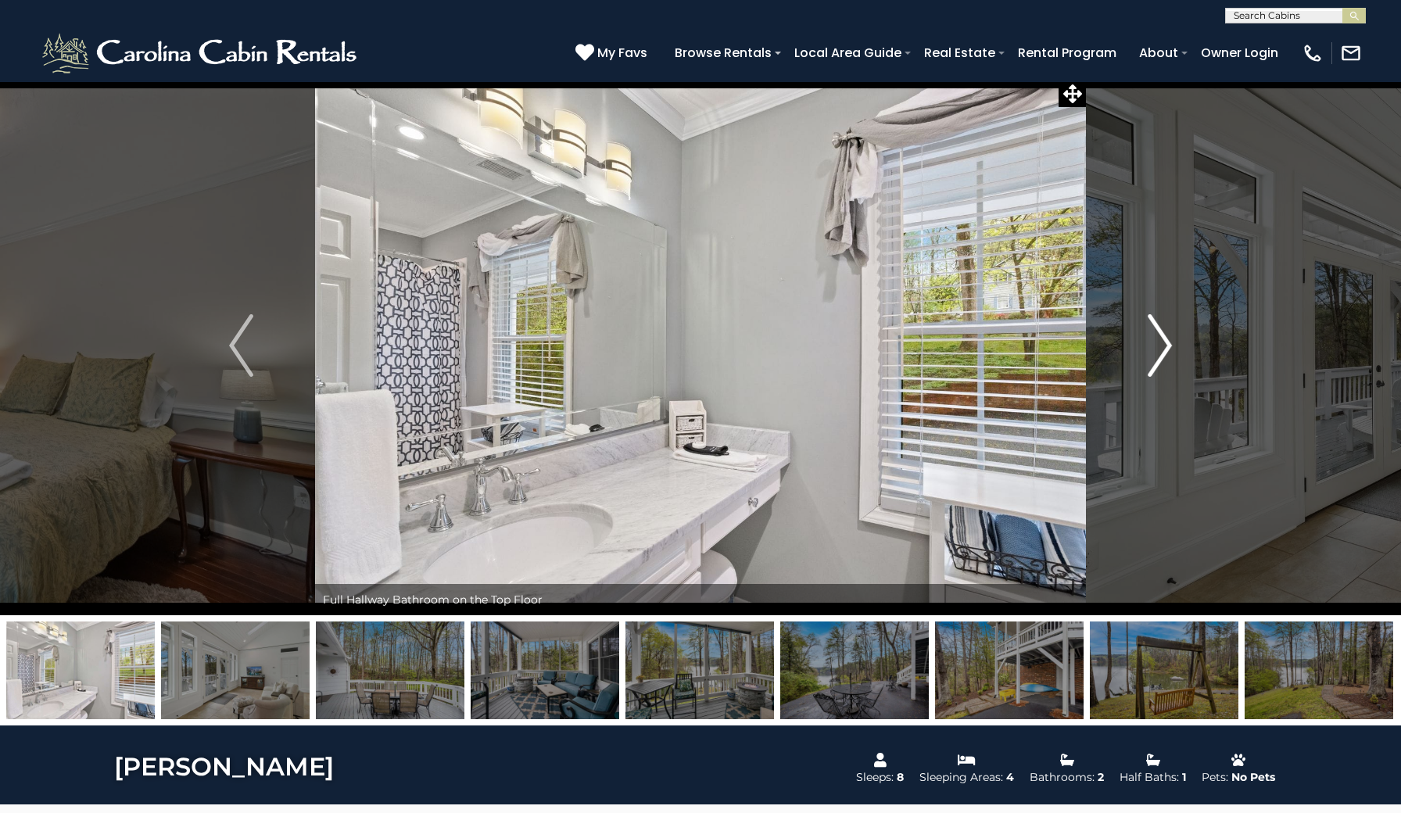
click at [1163, 335] on img "Next" at bounding box center [1158, 345] width 23 height 63
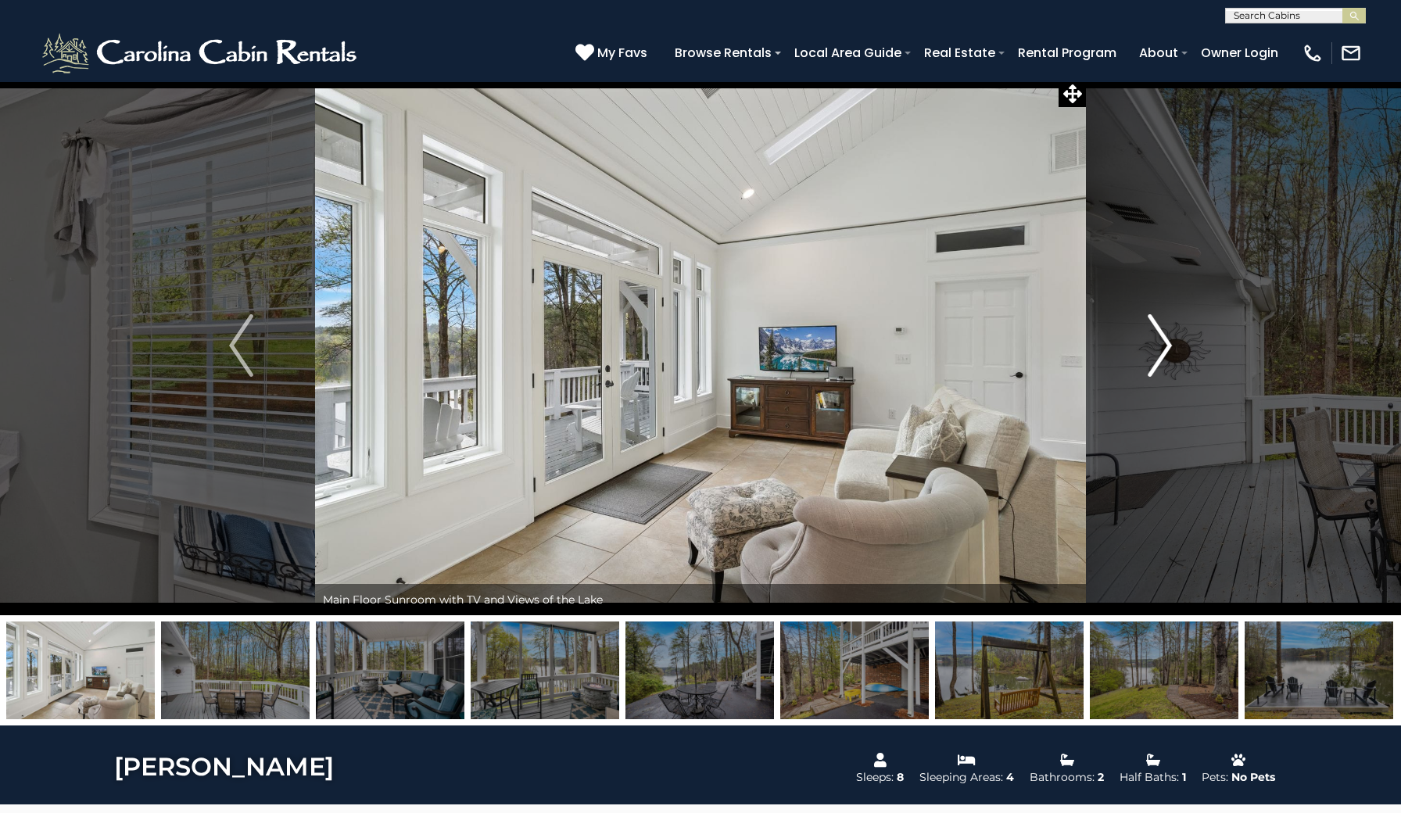
click at [1169, 338] on img "Next" at bounding box center [1158, 345] width 23 height 63
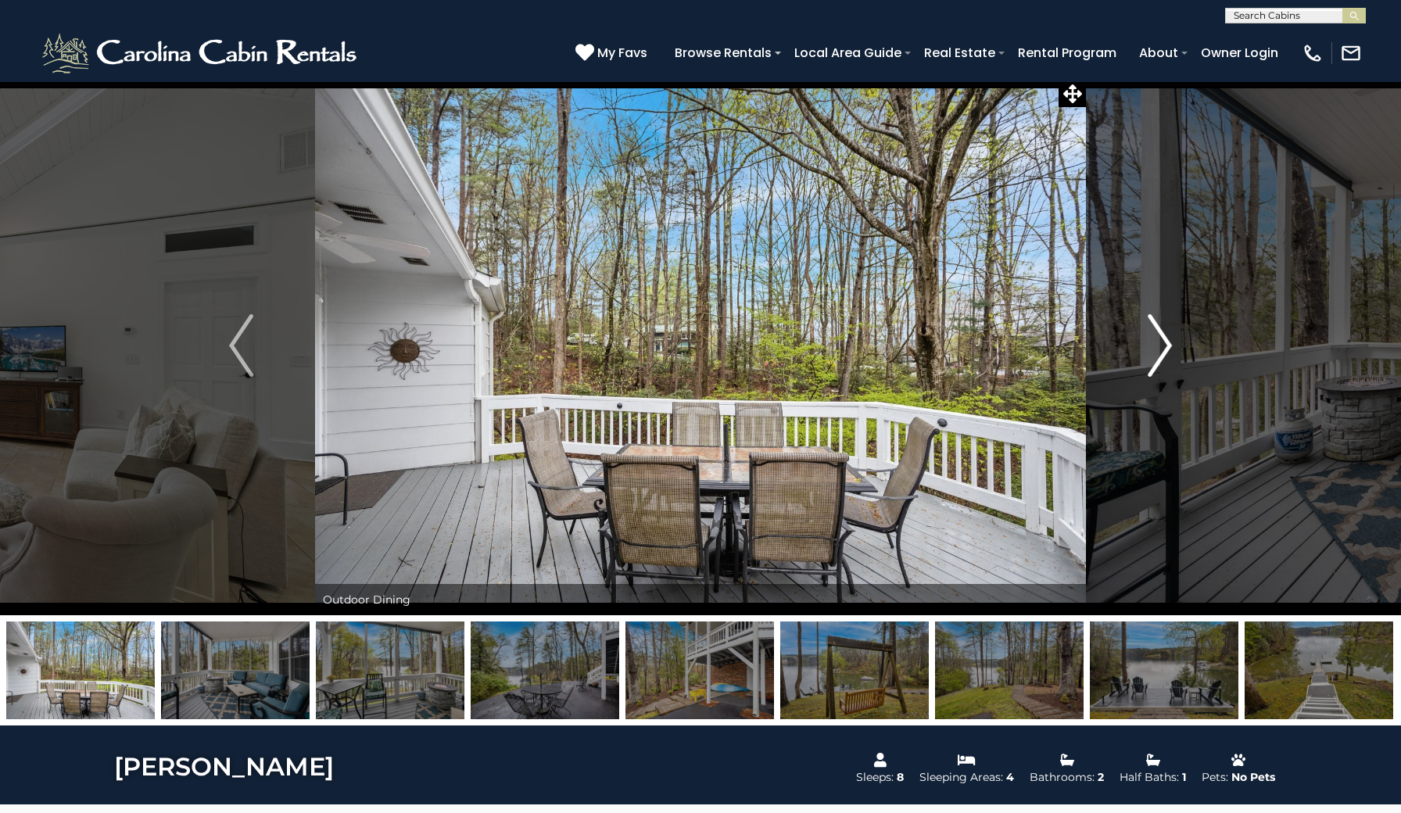
click at [1169, 338] on img "Next" at bounding box center [1158, 345] width 23 height 63
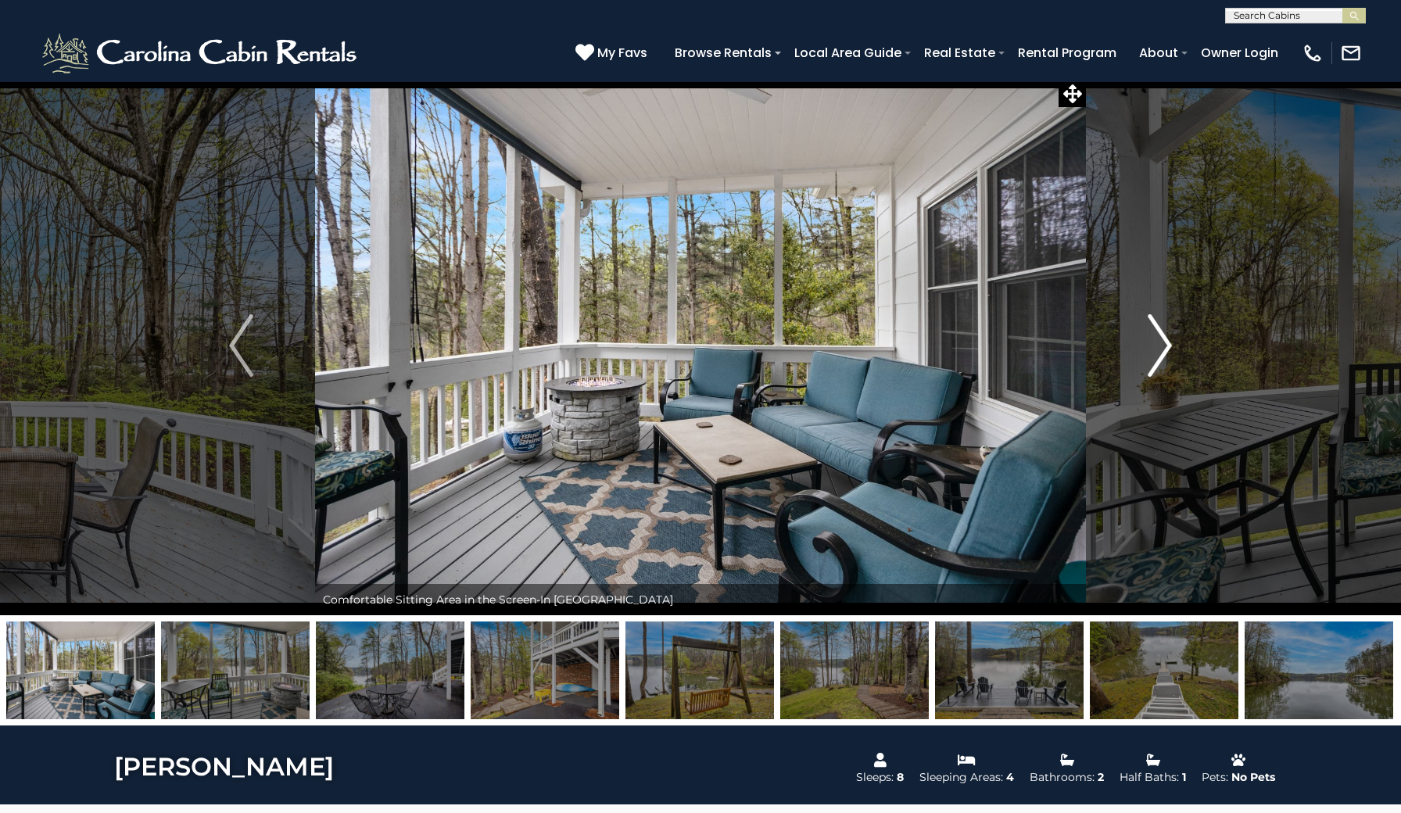
click at [1169, 338] on img "Next" at bounding box center [1158, 345] width 23 height 63
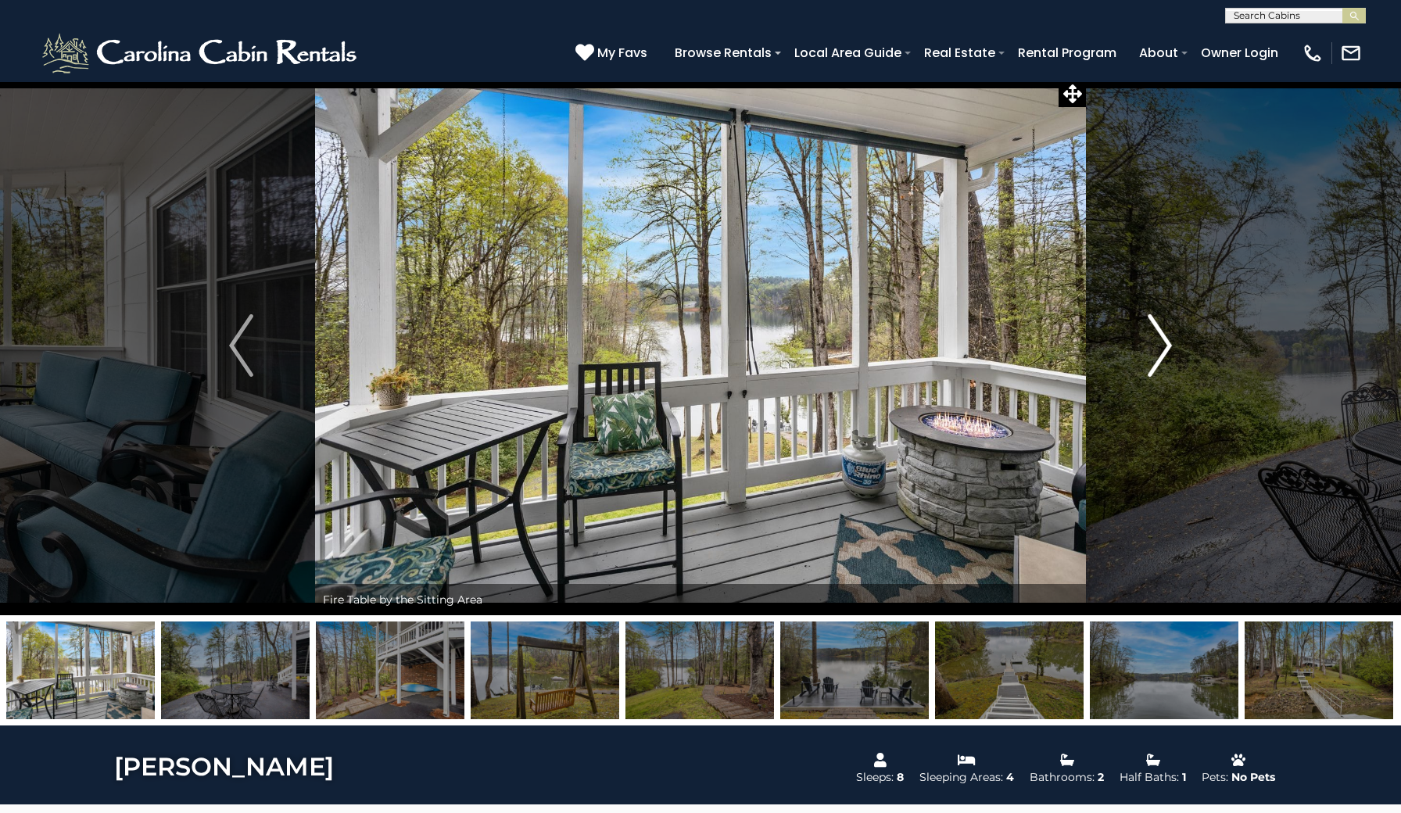
click at [1169, 339] on img "Next" at bounding box center [1158, 345] width 23 height 63
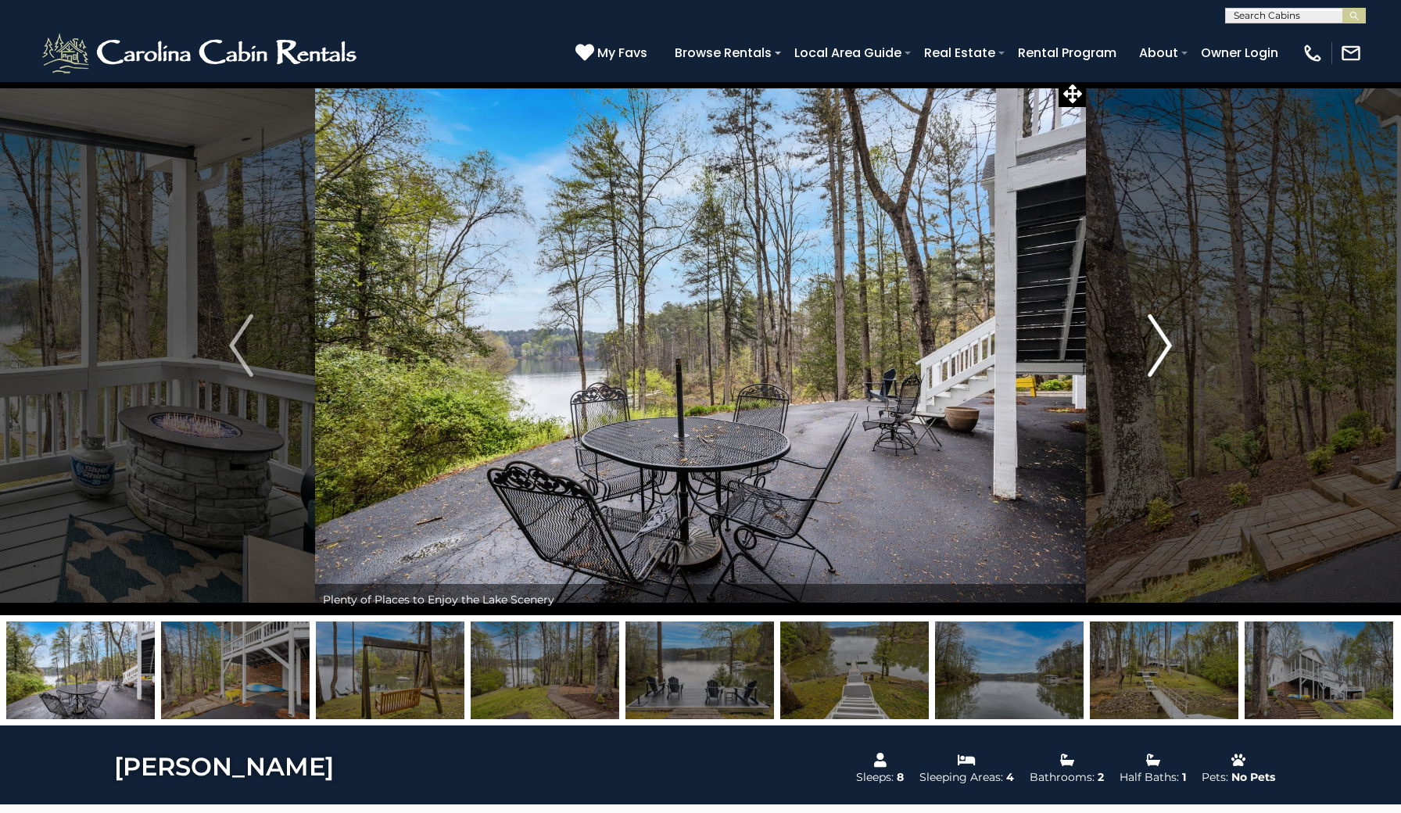
click at [1169, 339] on img "Next" at bounding box center [1158, 345] width 23 height 63
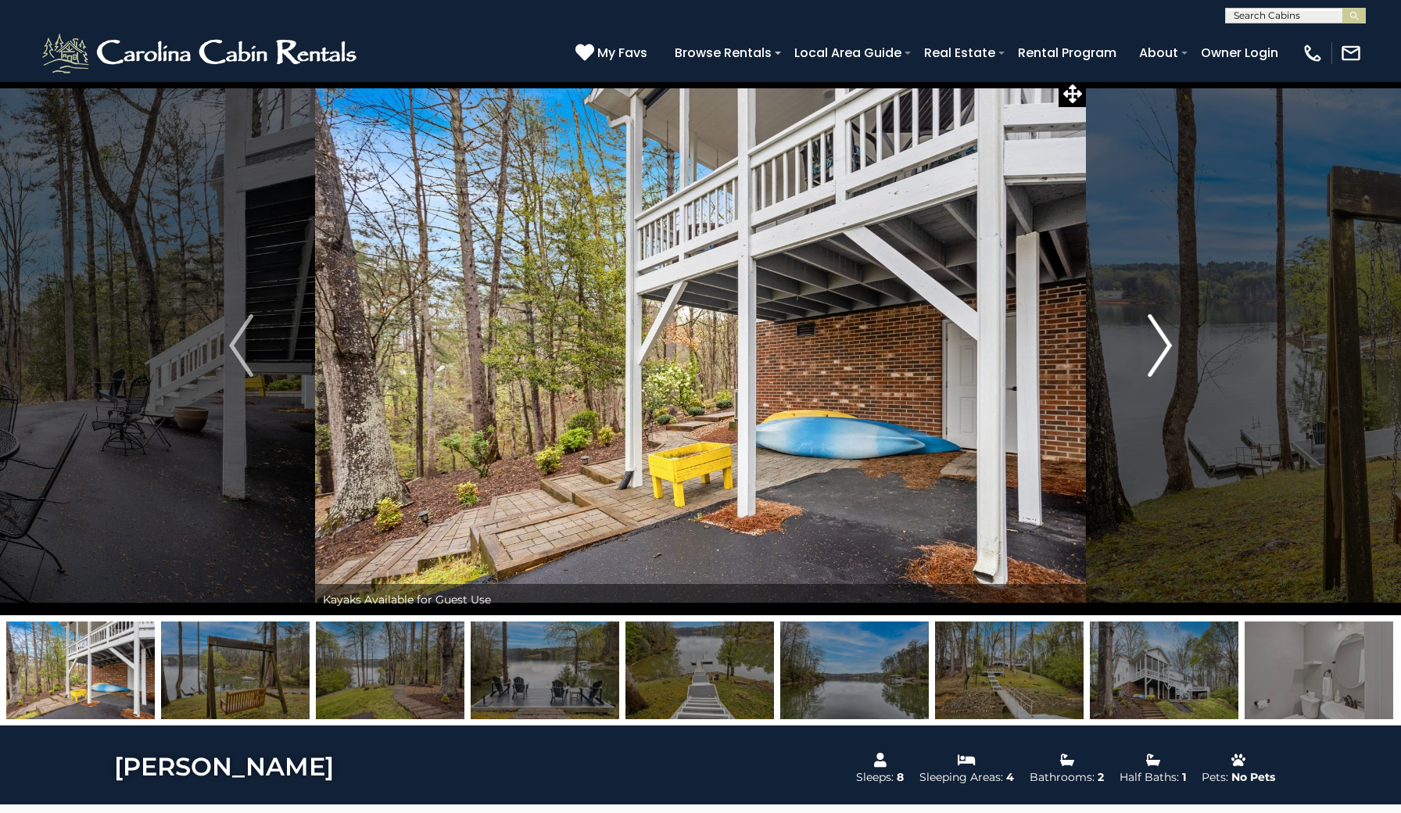
click at [1169, 339] on img "Next" at bounding box center [1158, 345] width 23 height 63
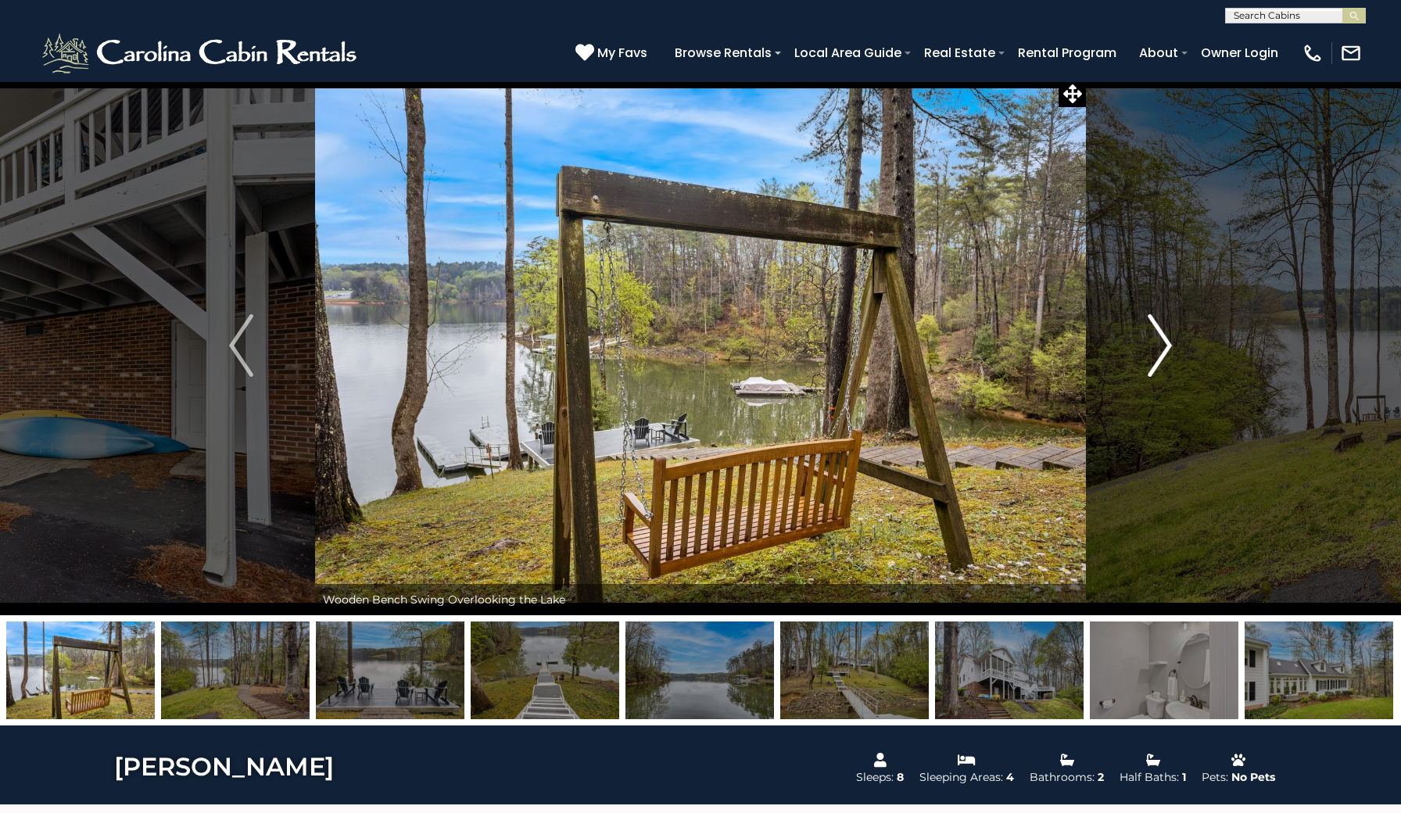
click at [1170, 332] on img "Next" at bounding box center [1158, 345] width 23 height 63
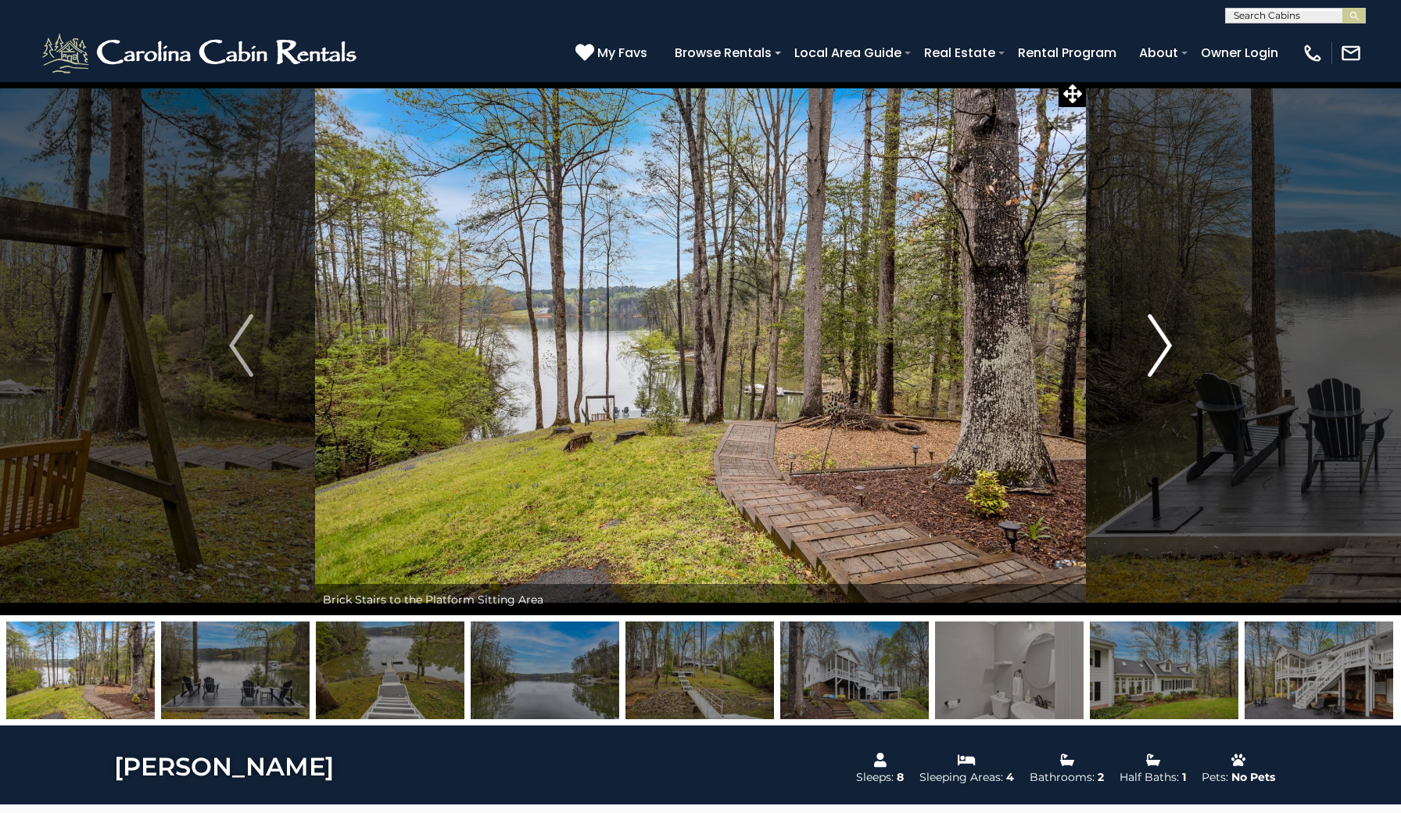
click at [1162, 341] on img "Next" at bounding box center [1158, 345] width 23 height 63
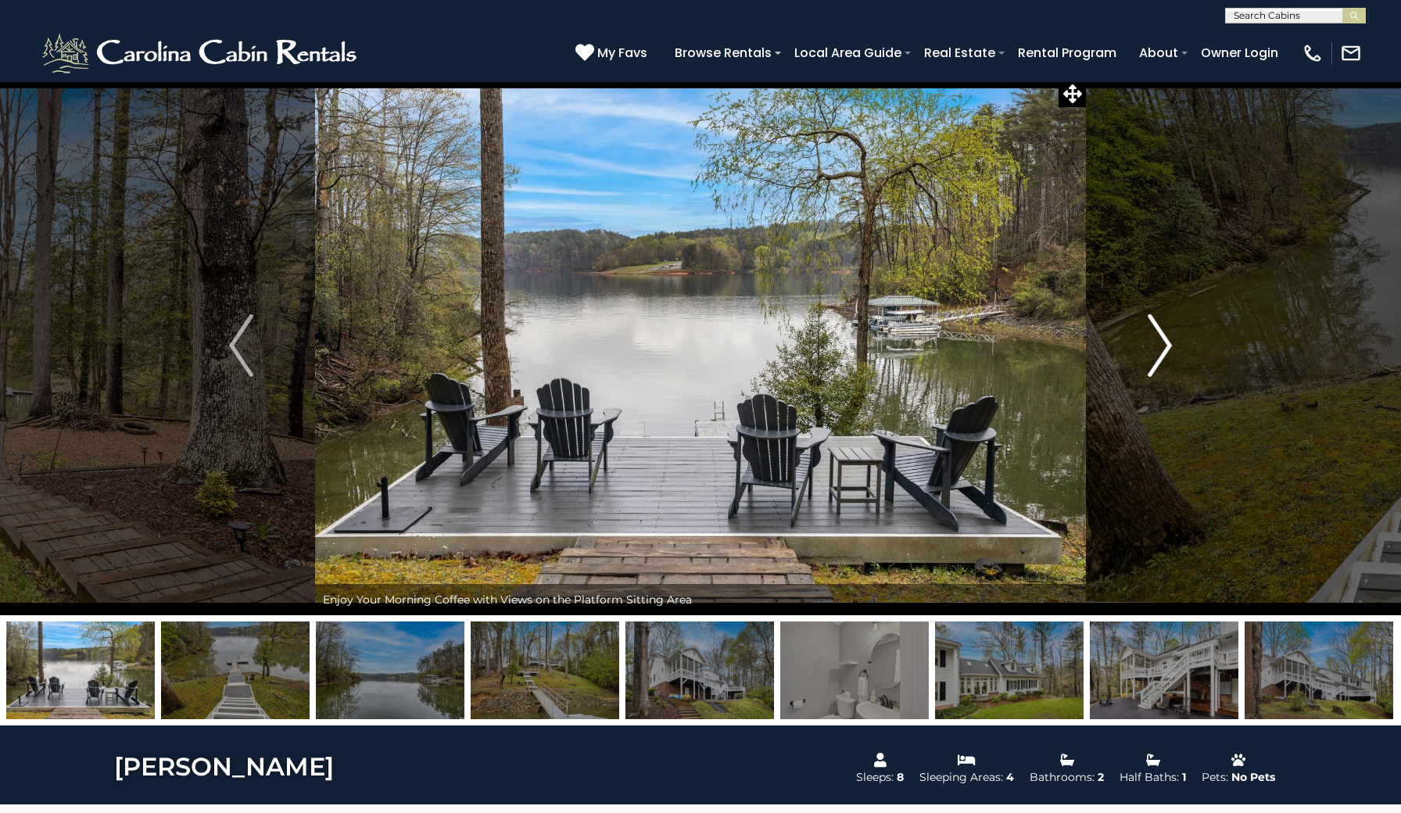
click at [1158, 349] on img "Next" at bounding box center [1158, 345] width 23 height 63
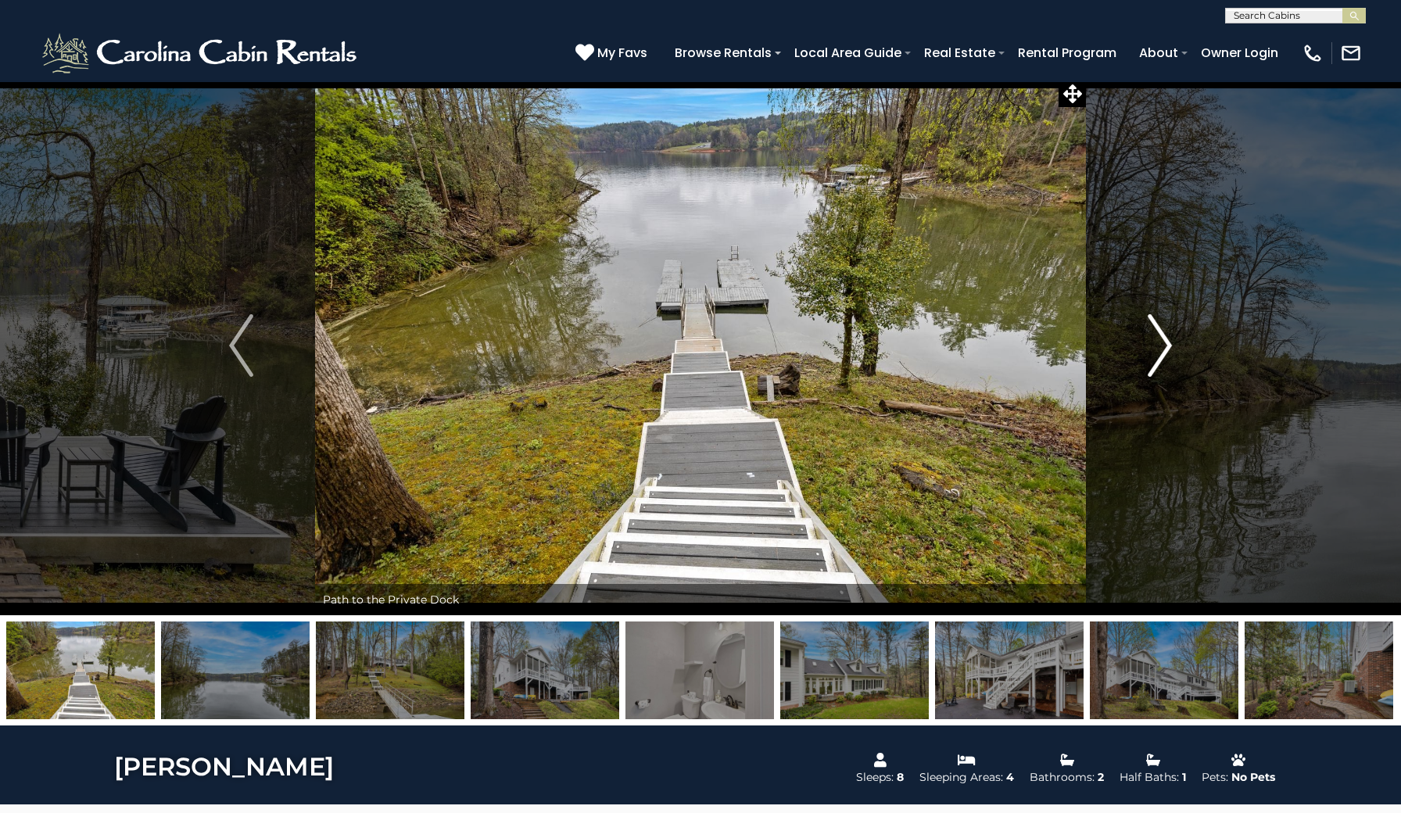
click at [1158, 349] on img "Next" at bounding box center [1158, 345] width 23 height 63
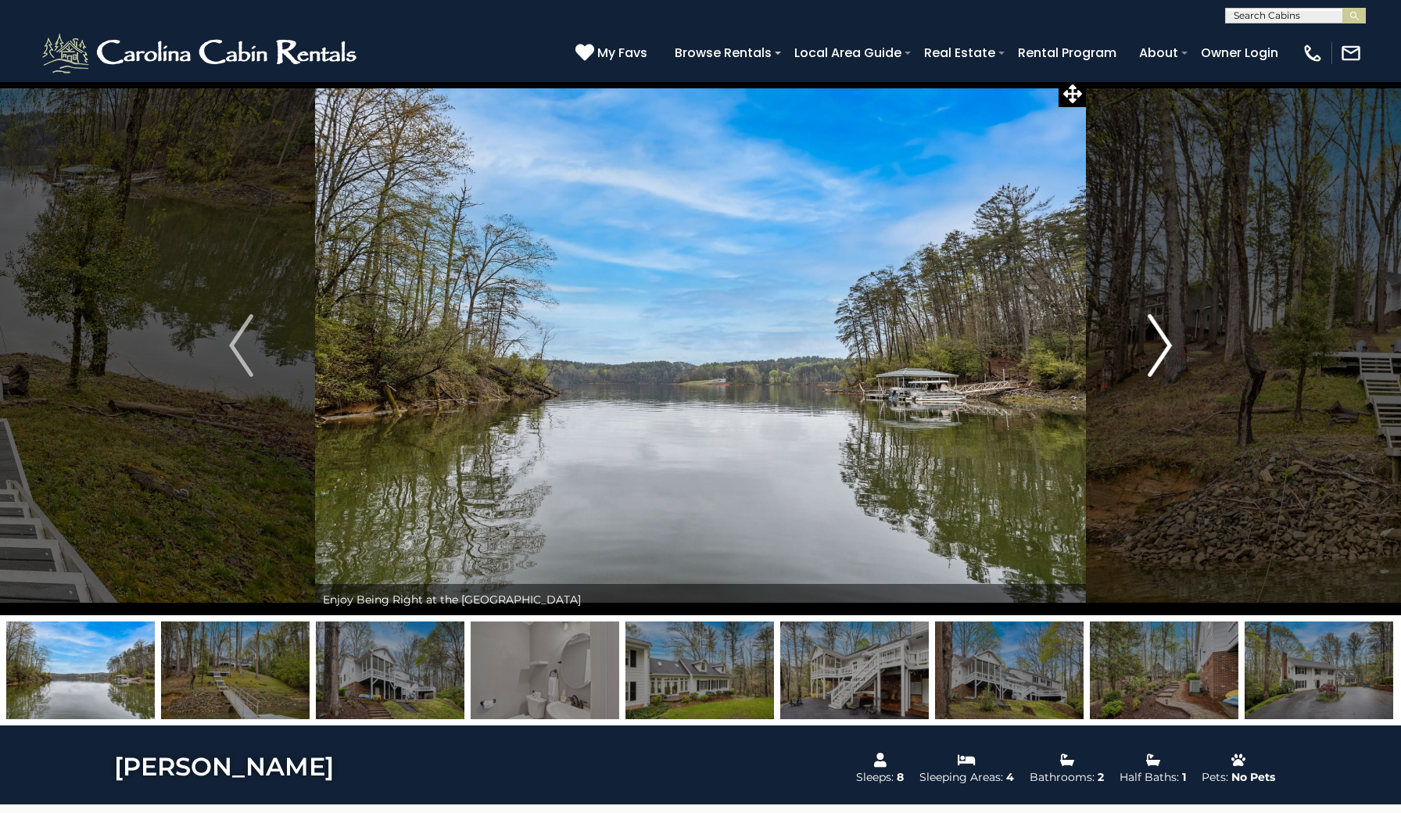
click at [1158, 349] on img "Next" at bounding box center [1158, 345] width 23 height 63
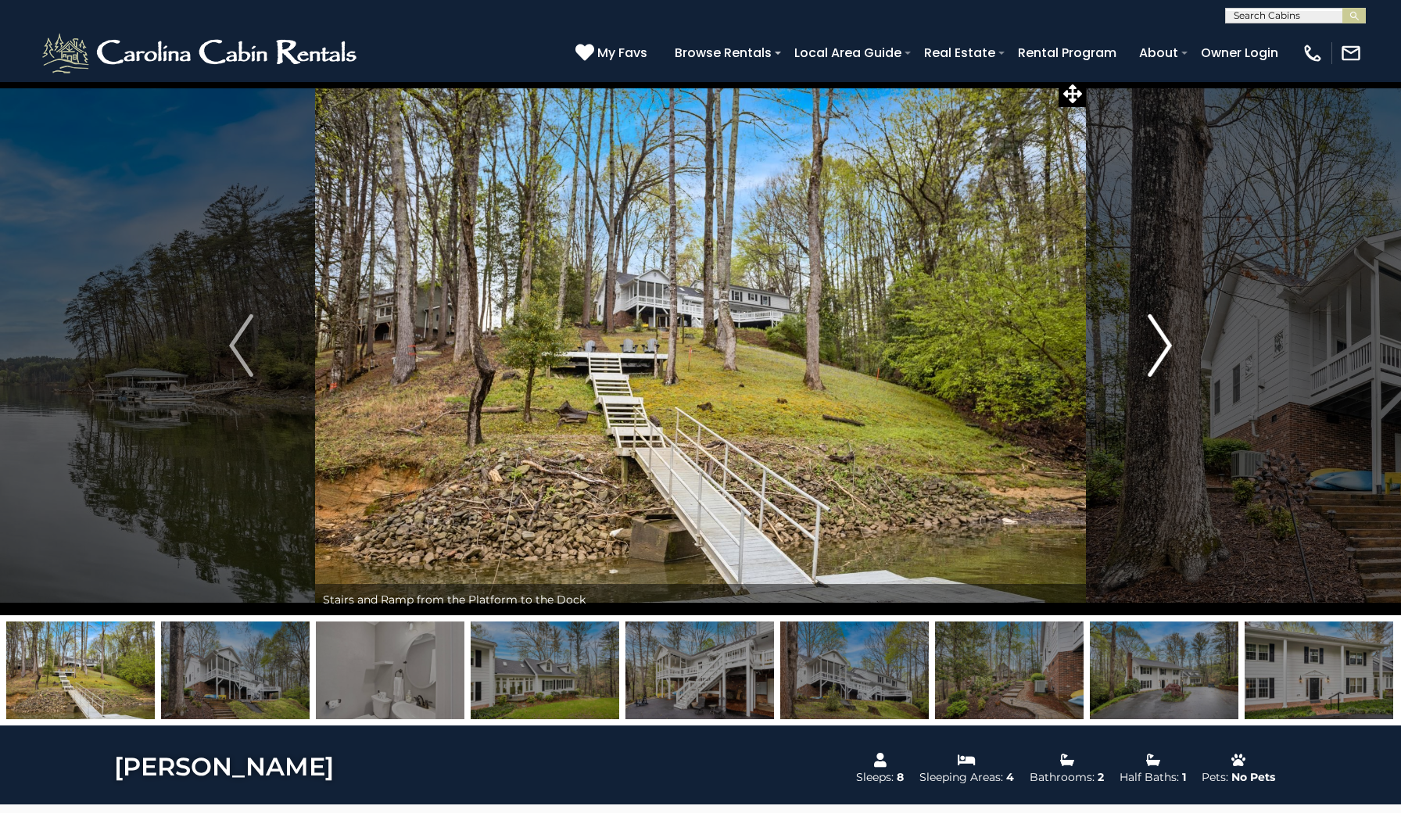
click at [1161, 342] on img "Next" at bounding box center [1158, 345] width 23 height 63
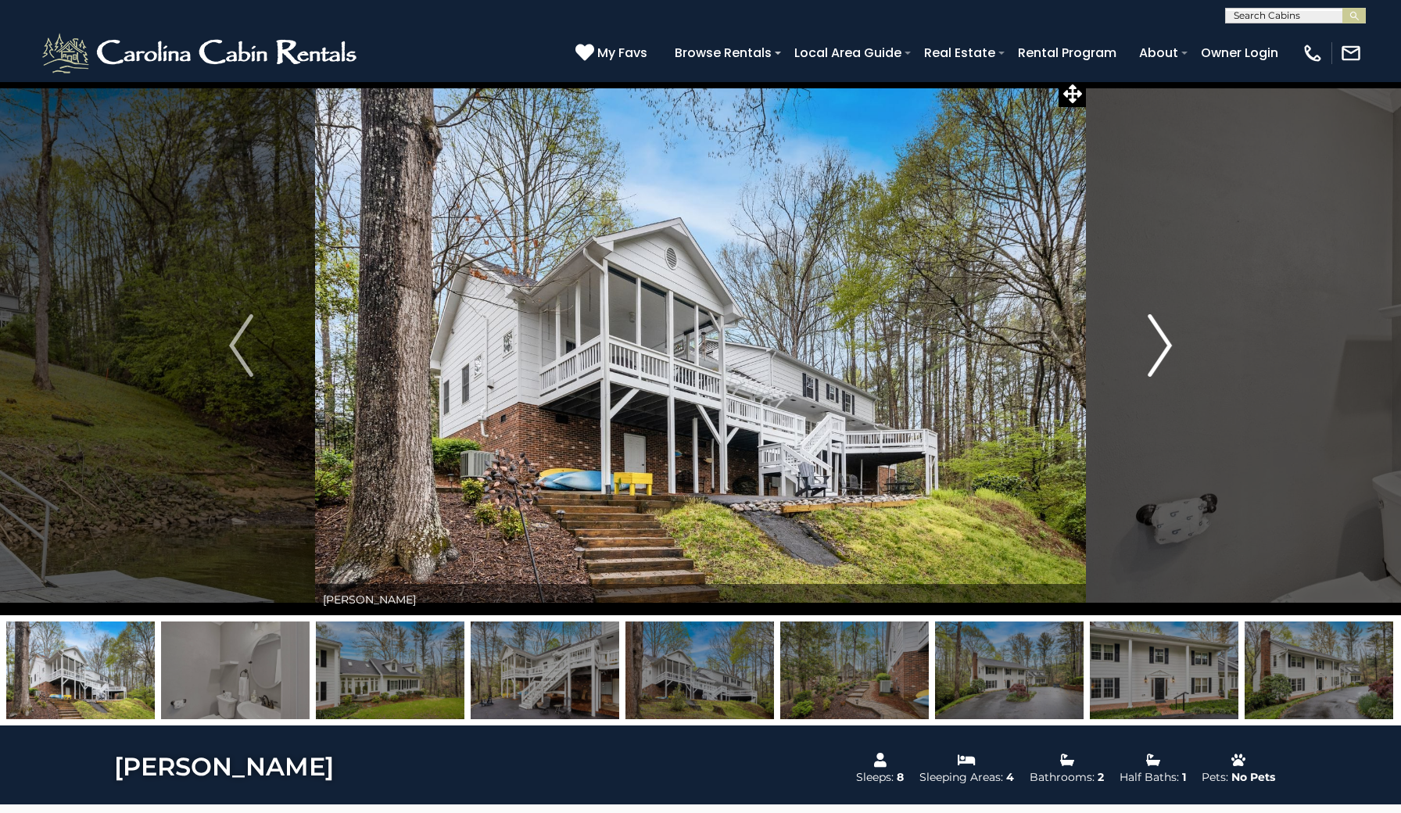
click at [1161, 342] on img "Next" at bounding box center [1158, 345] width 23 height 63
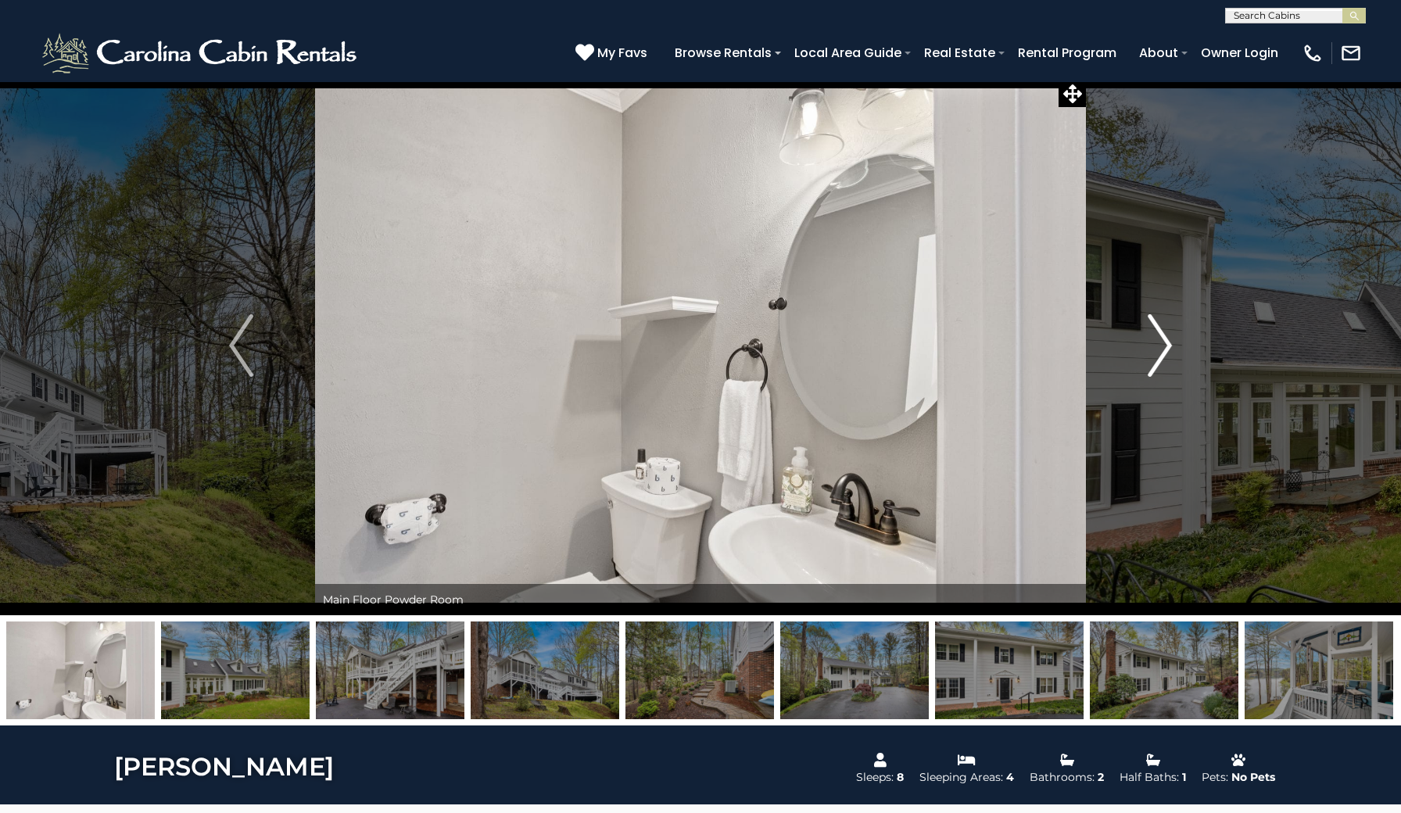
click at [1161, 342] on img "Next" at bounding box center [1158, 345] width 23 height 63
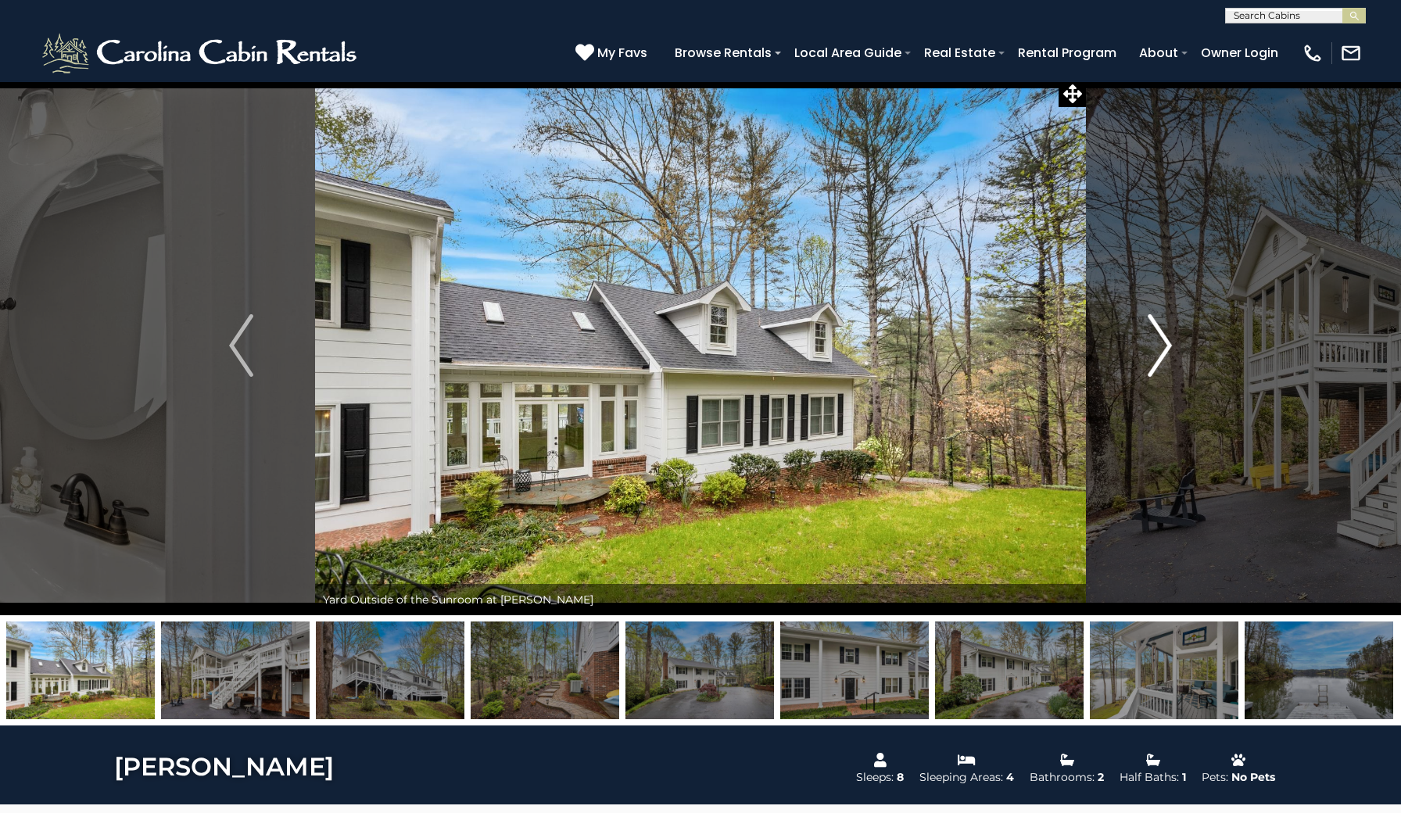
click at [1161, 342] on img "Next" at bounding box center [1158, 345] width 23 height 63
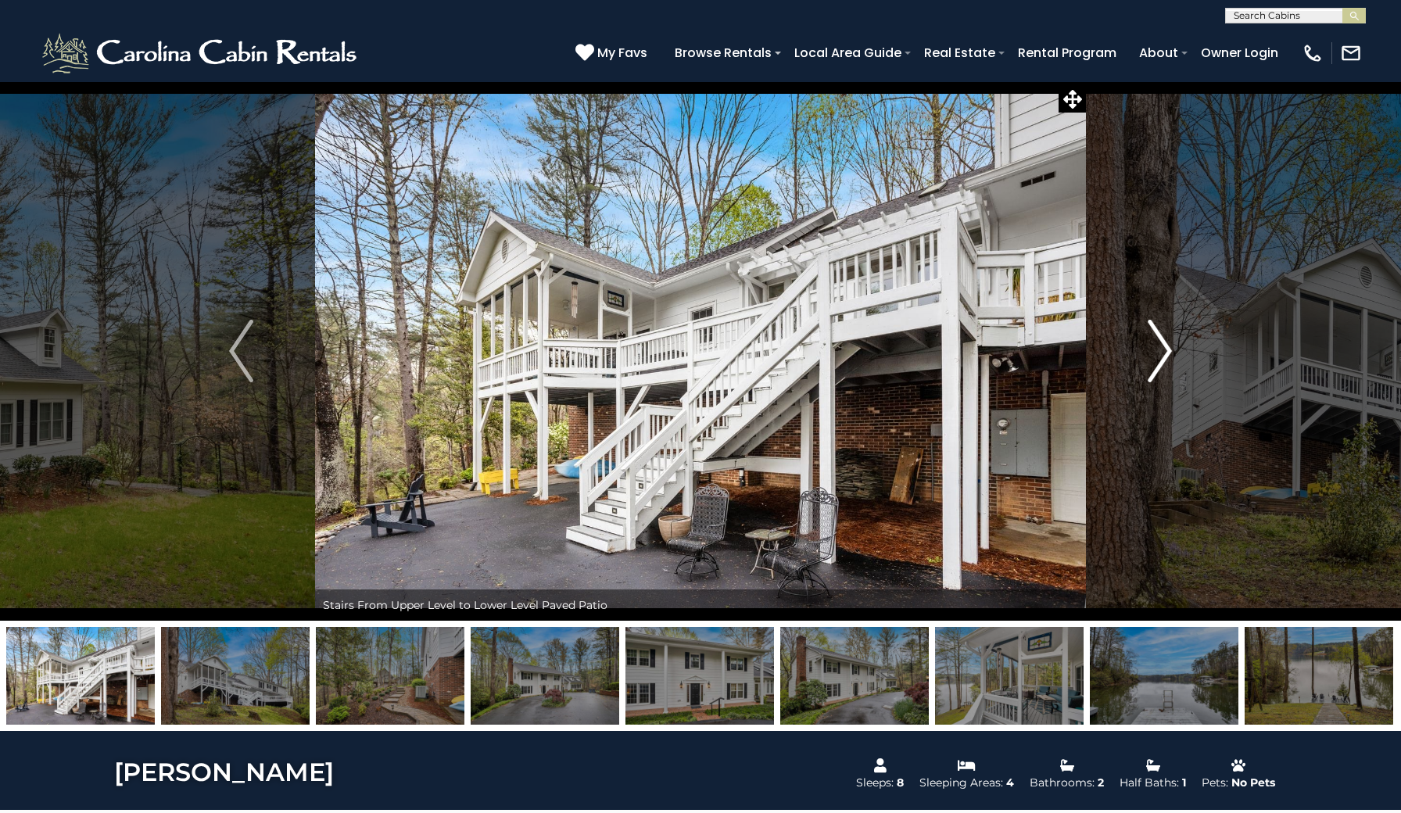
scroll to position [0, 0]
